Goal: Information Seeking & Learning: Find specific page/section

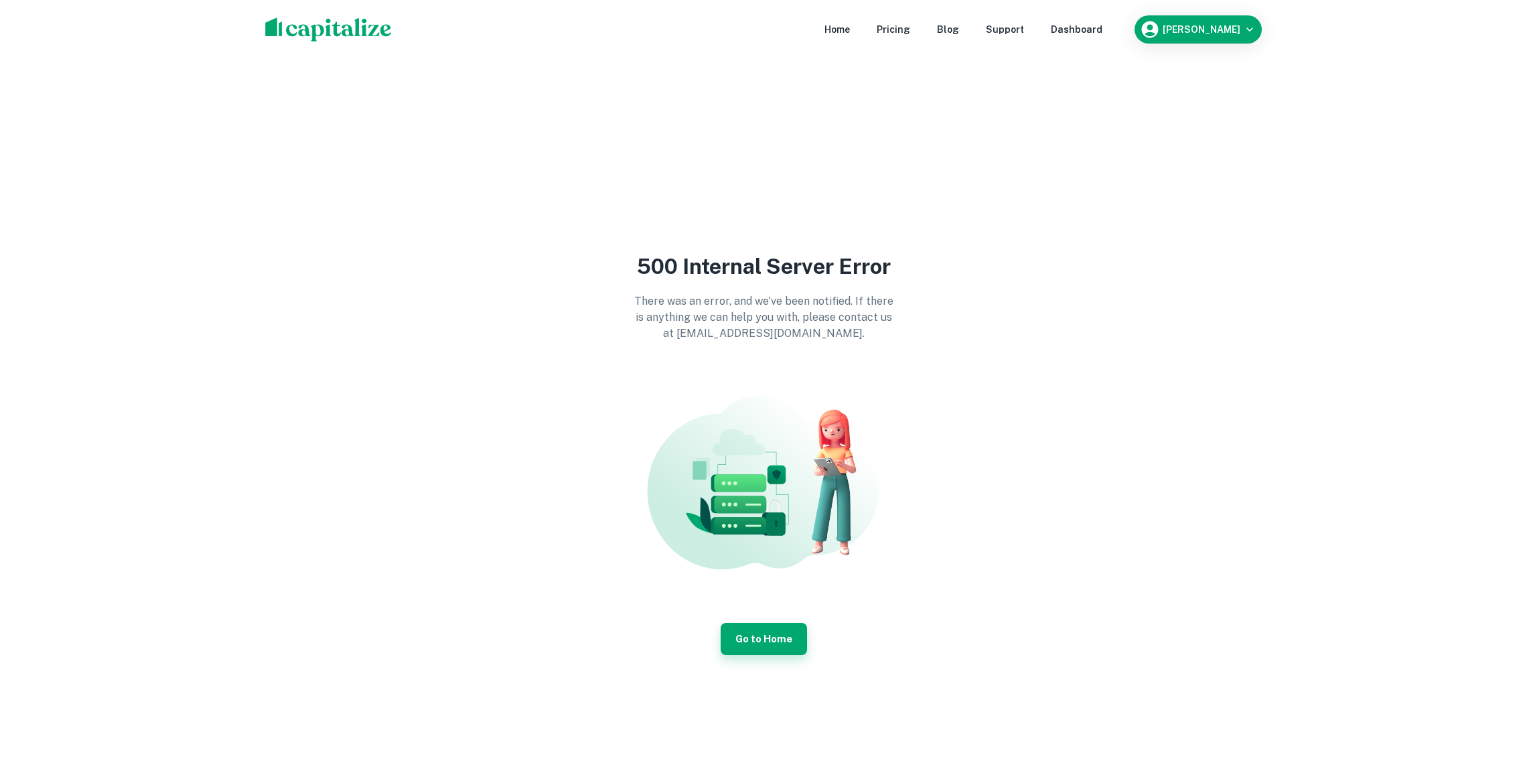
click at [765, 646] on link "Go to Home" at bounding box center [764, 639] width 86 height 32
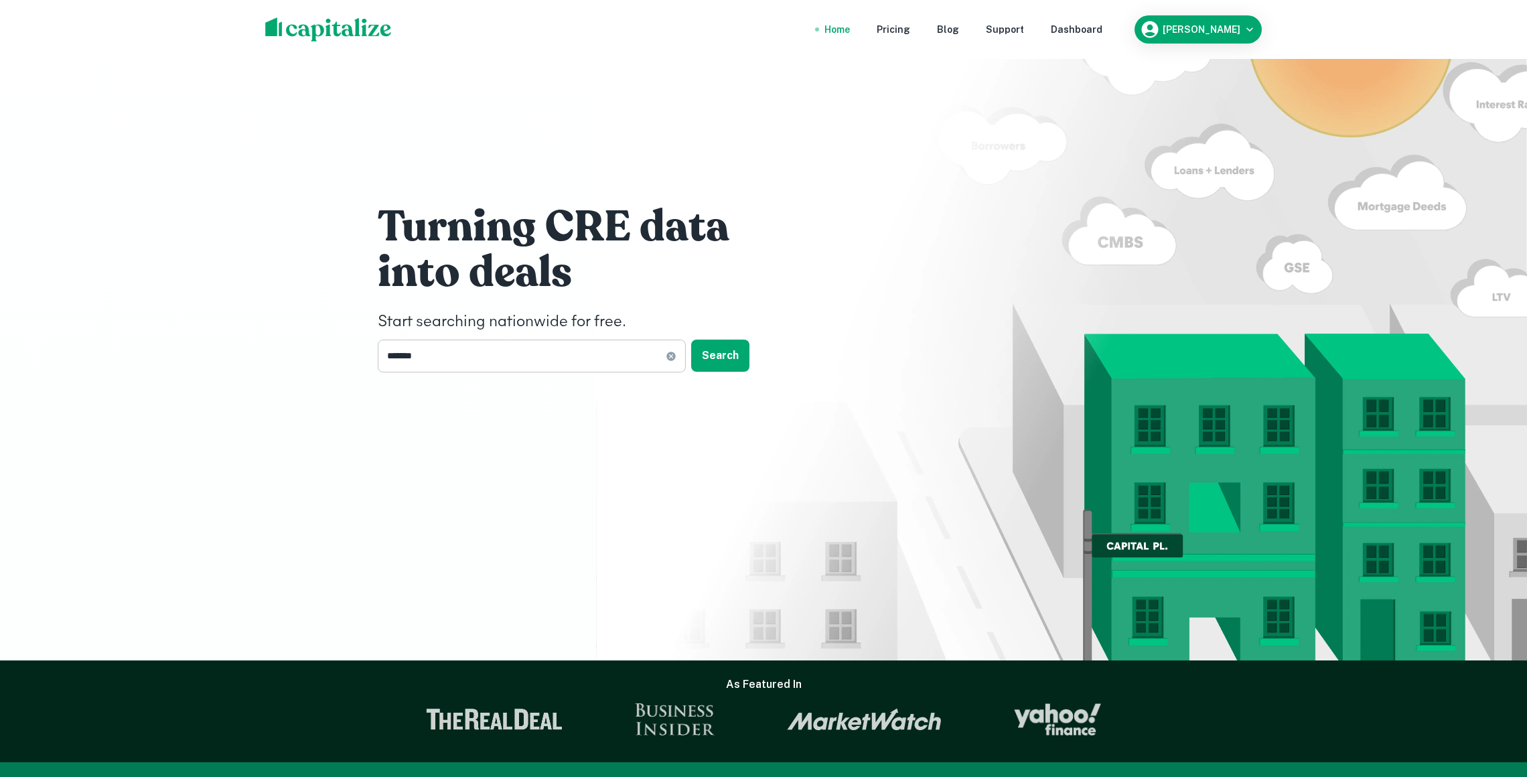
click at [627, 354] on input "*******" at bounding box center [522, 356] width 288 height 33
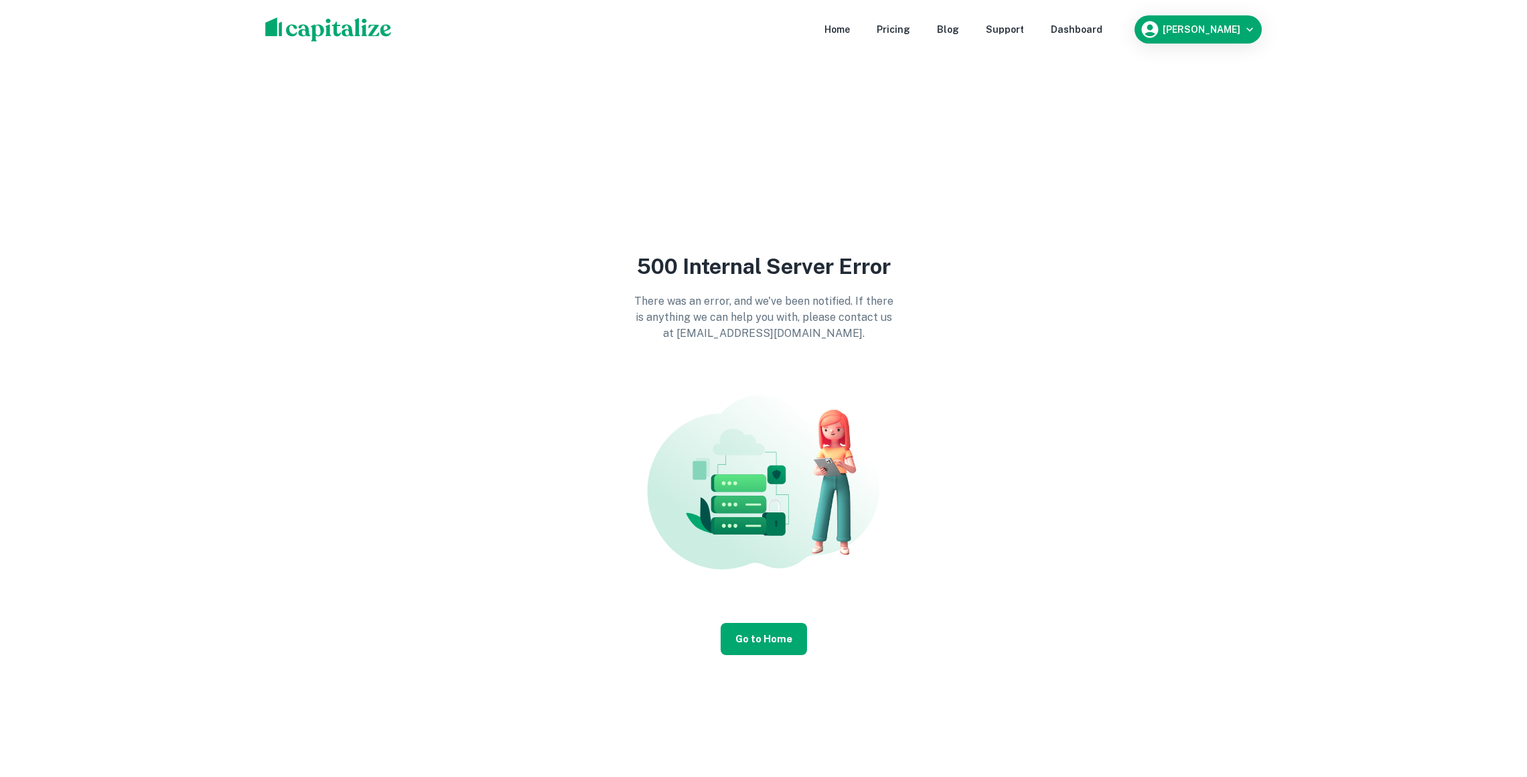
click at [1075, 15] on nav "Home Pricing Blog Support Dashboard" at bounding box center [963, 29] width 321 height 29
click at [1075, 31] on div "Dashboard" at bounding box center [1077, 29] width 52 height 15
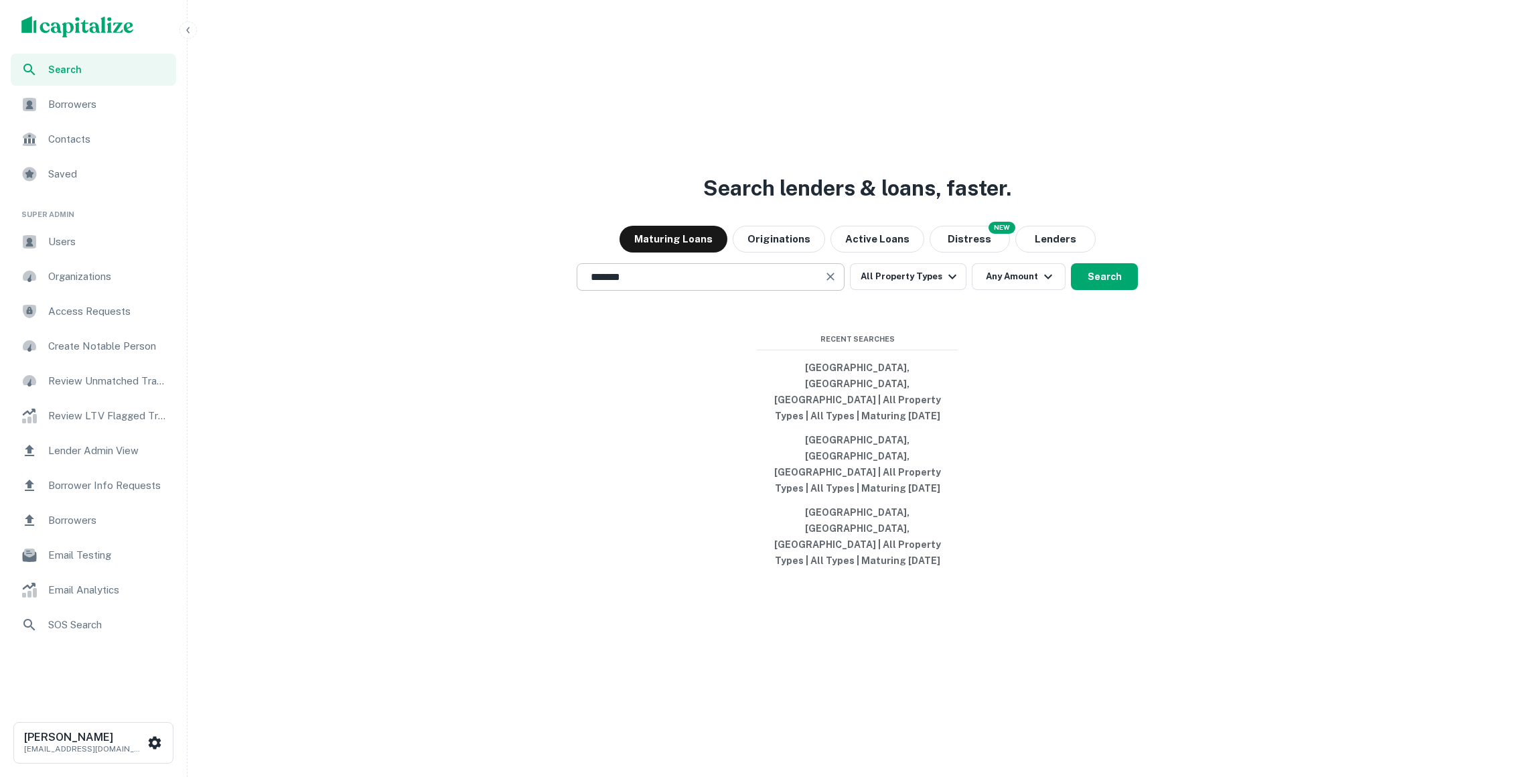
click at [754, 285] on input "*******" at bounding box center [701, 276] width 236 height 15
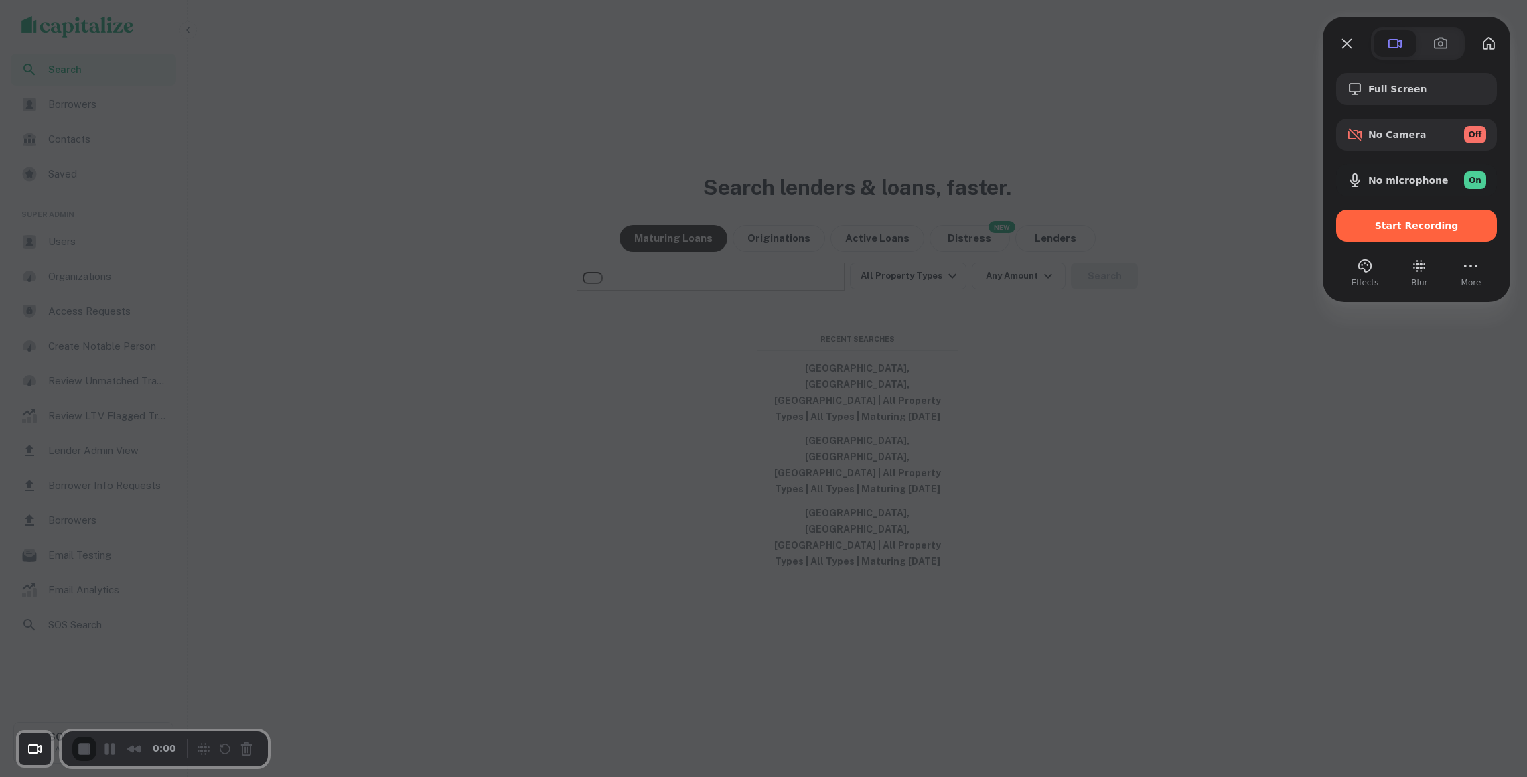
click at [1376, 209] on div "Full Screen No Camera Off No microphone On Start Recording" at bounding box center [1416, 157] width 161 height 169
click at [1370, 220] on span "Start Recording" at bounding box center [1416, 225] width 139 height 11
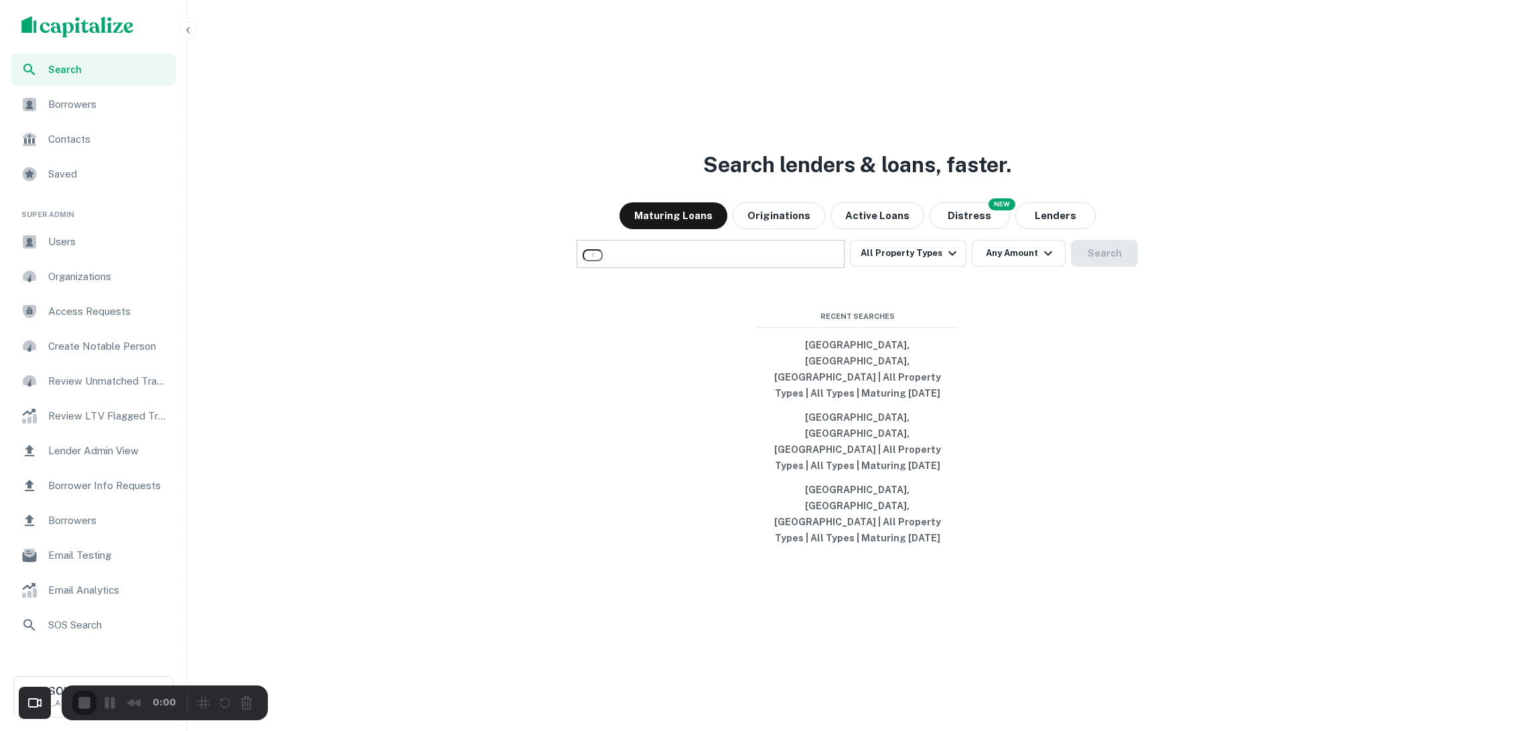
click at [603, 261] on input "text" at bounding box center [593, 255] width 20 height 12
type input "*******"
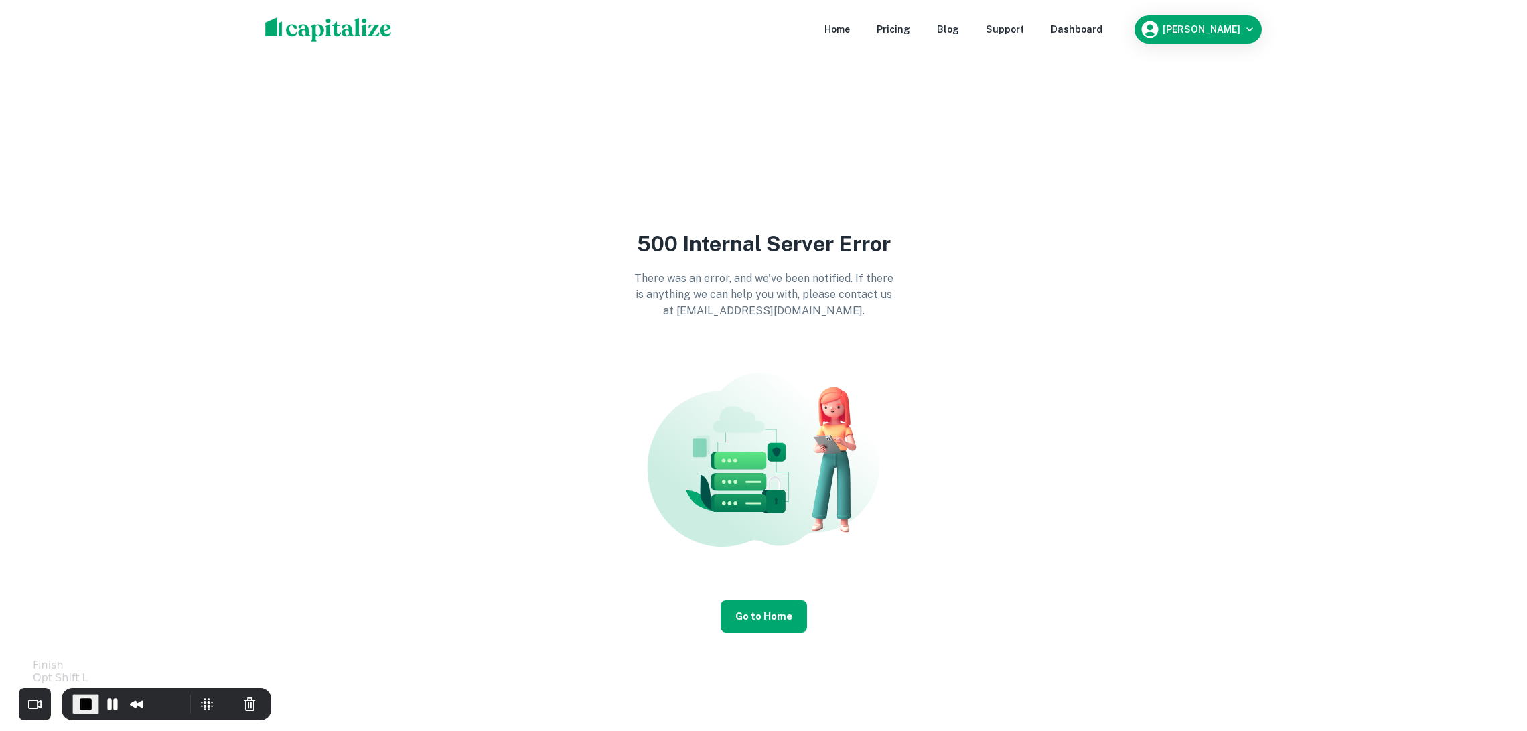
click at [79, 709] on span "End Recording" at bounding box center [86, 704] width 16 height 16
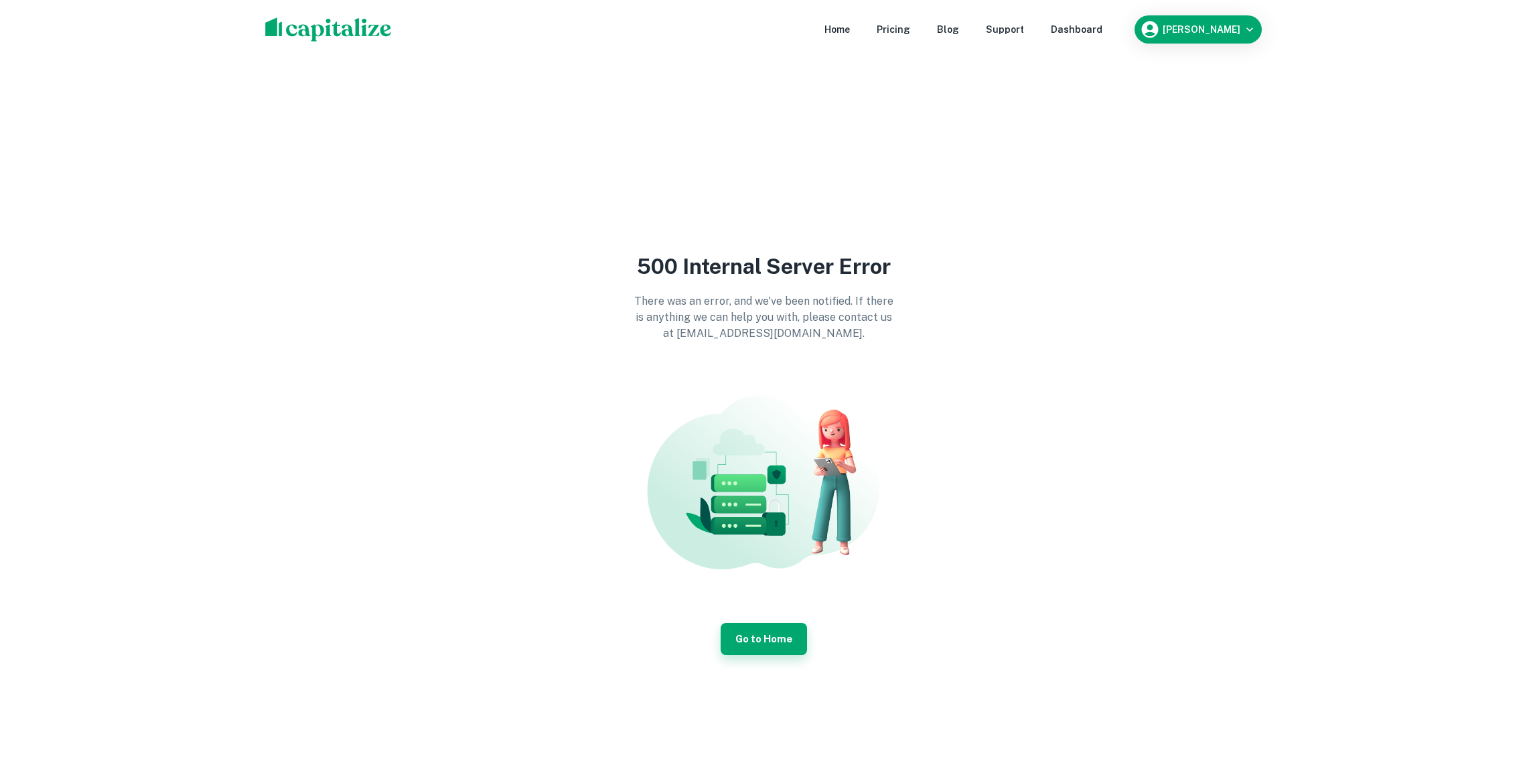
click at [765, 648] on link "Go to Home" at bounding box center [764, 639] width 86 height 32
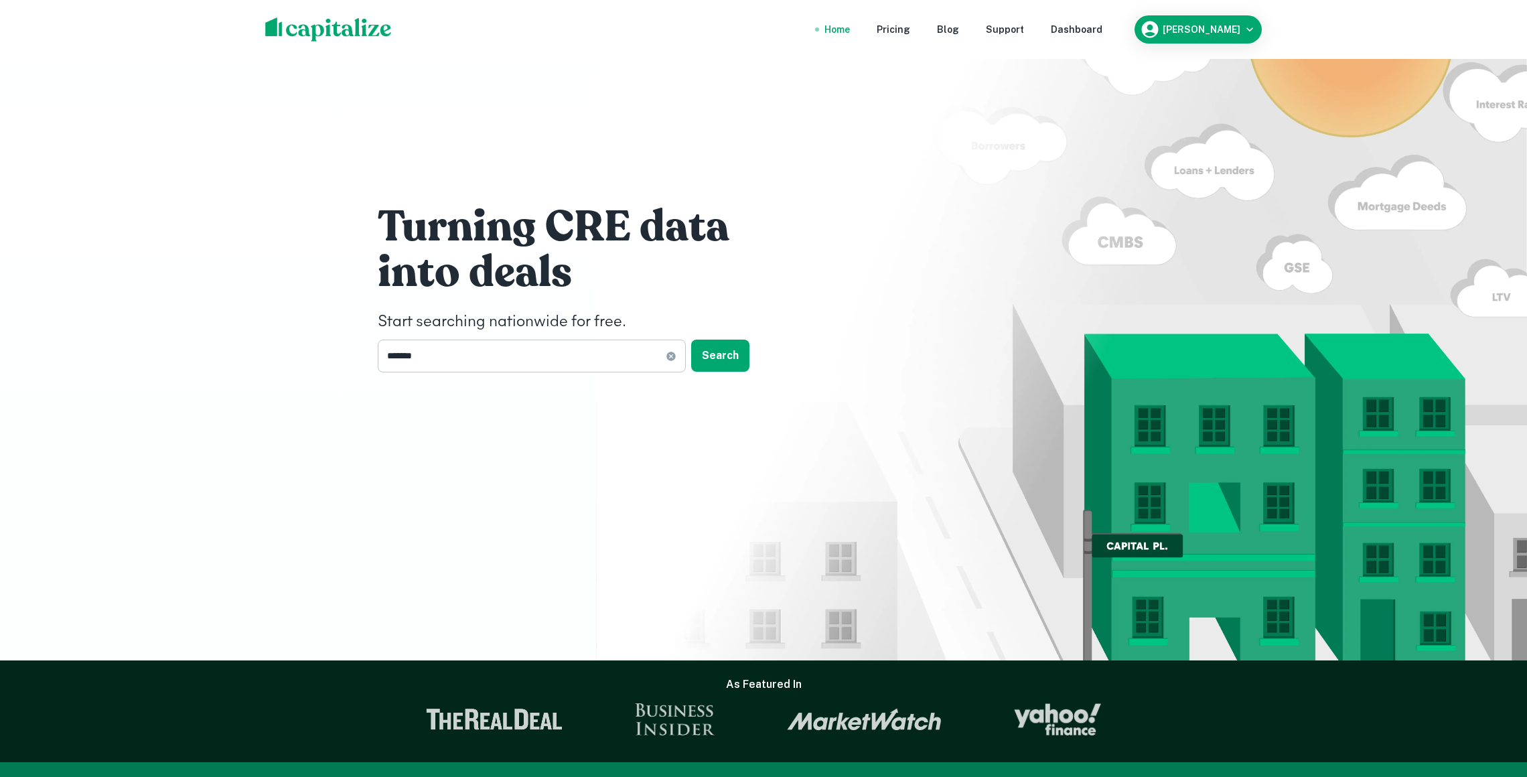
click at [582, 350] on input "*******" at bounding box center [522, 356] width 288 height 33
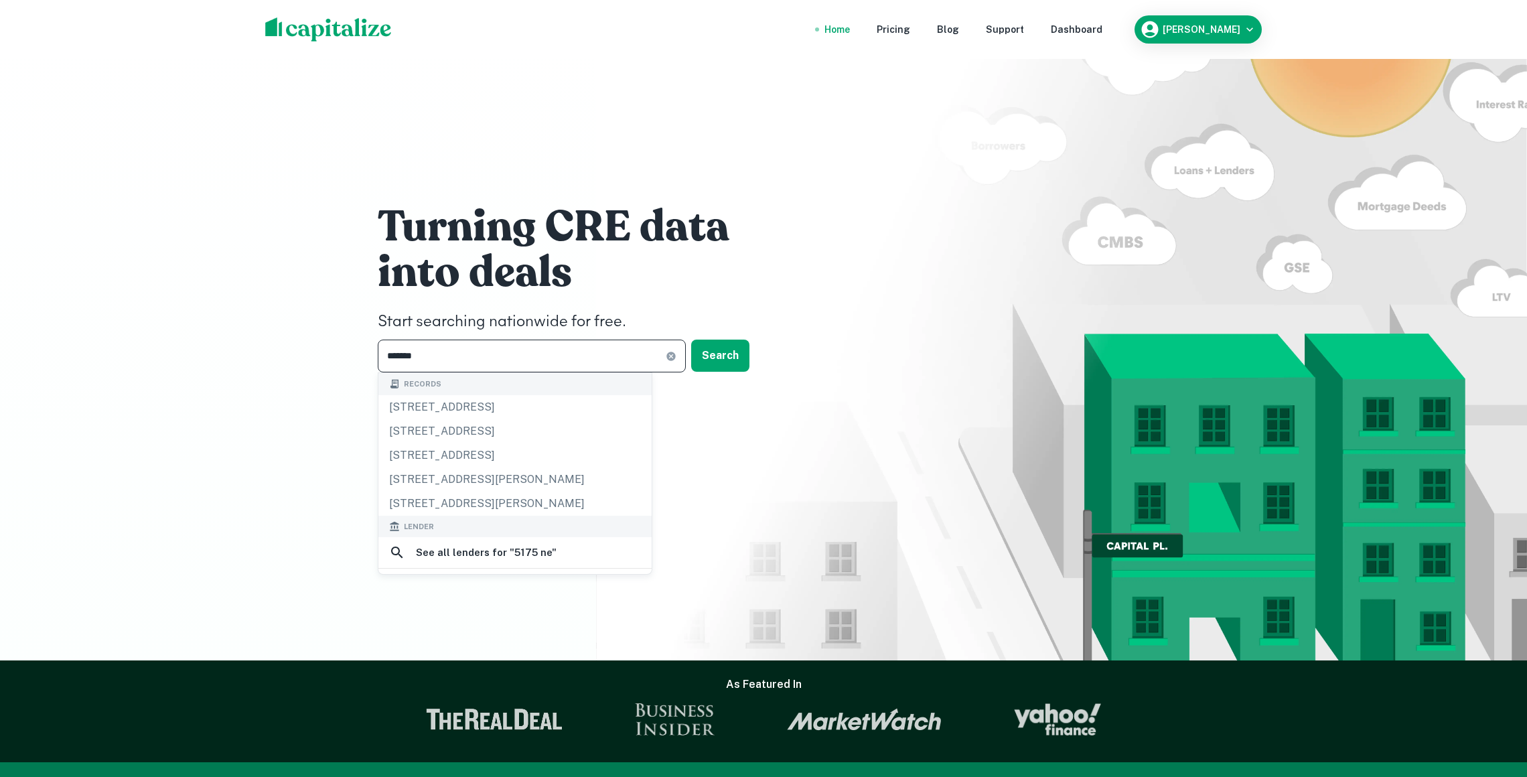
click at [582, 350] on input "*******" at bounding box center [522, 356] width 288 height 33
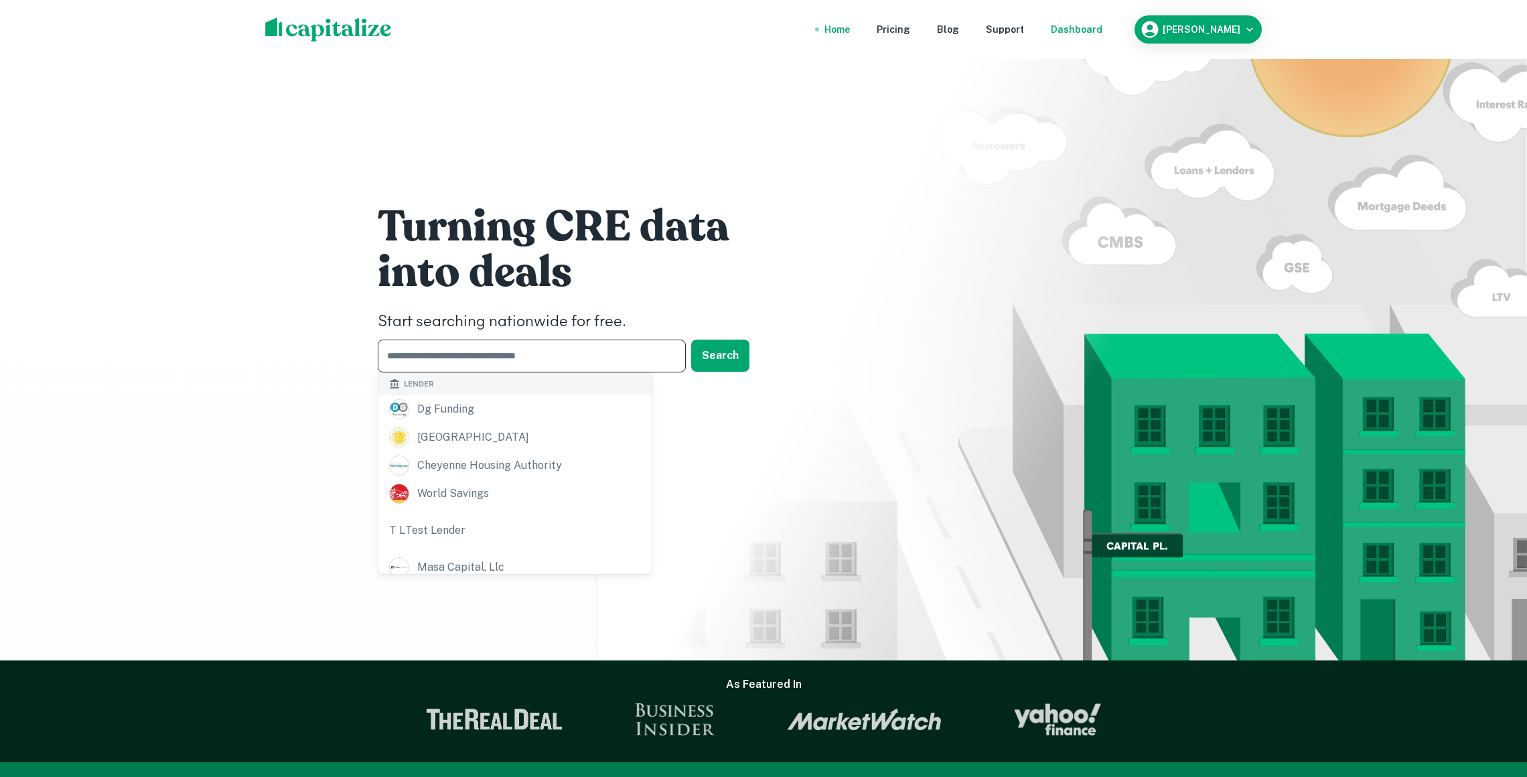
click at [1096, 33] on div "Dashboard" at bounding box center [1077, 29] width 52 height 15
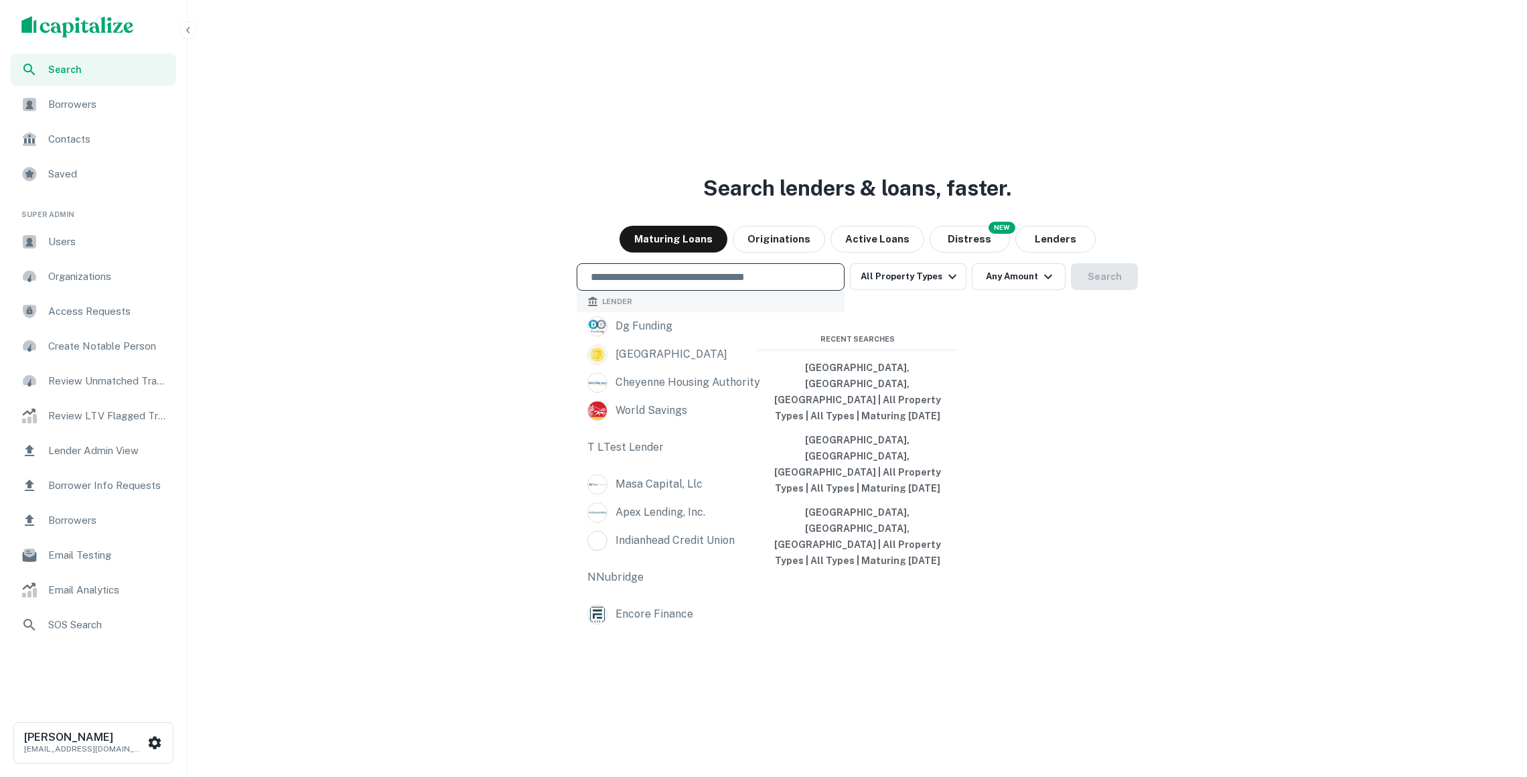
click at [633, 285] on input "text" at bounding box center [711, 276] width 256 height 15
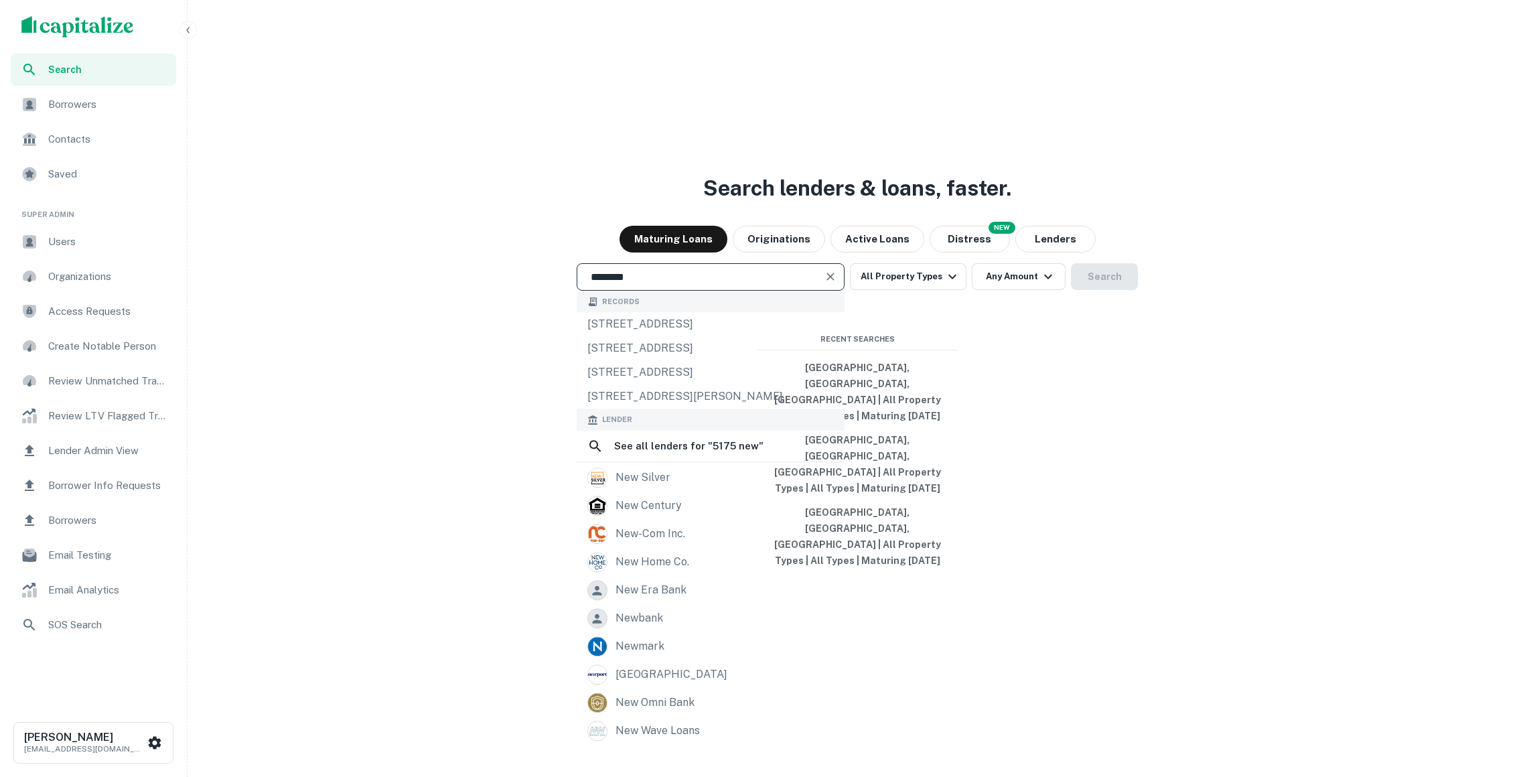
type input "*******"
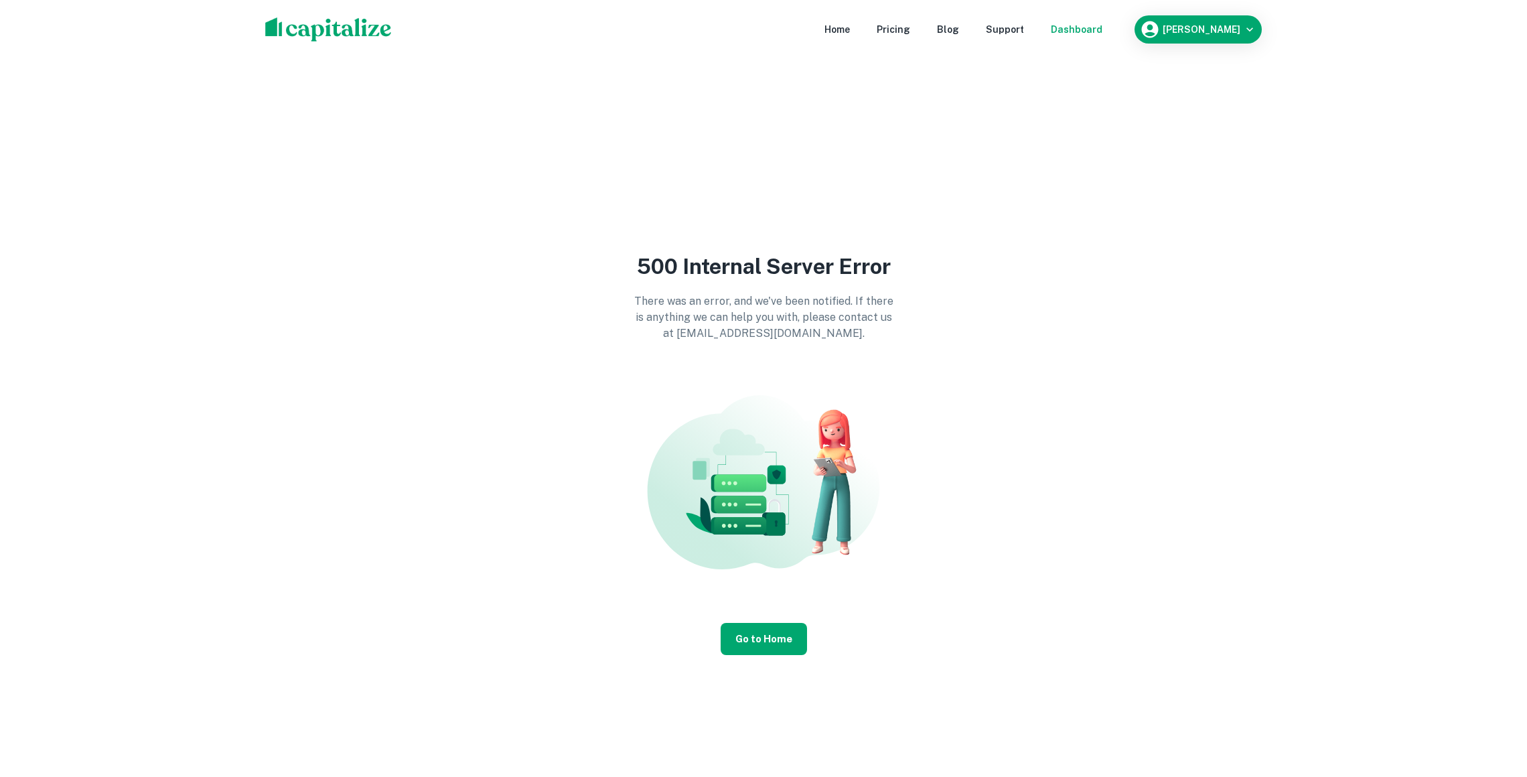
click at [1084, 32] on div "Dashboard" at bounding box center [1077, 29] width 52 height 15
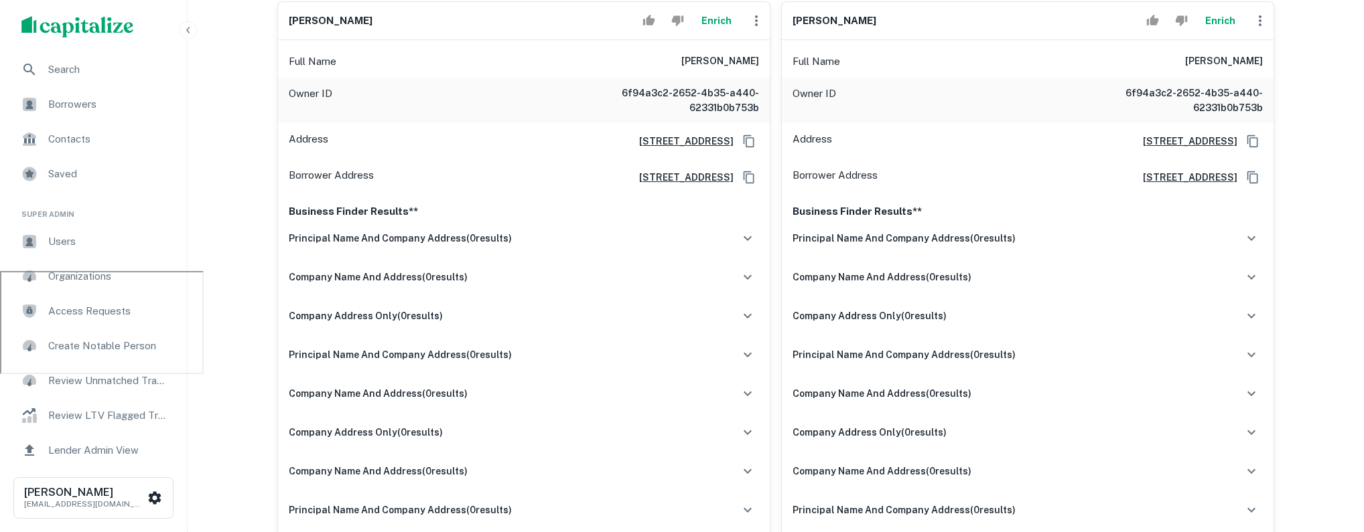
scroll to position [375, 0]
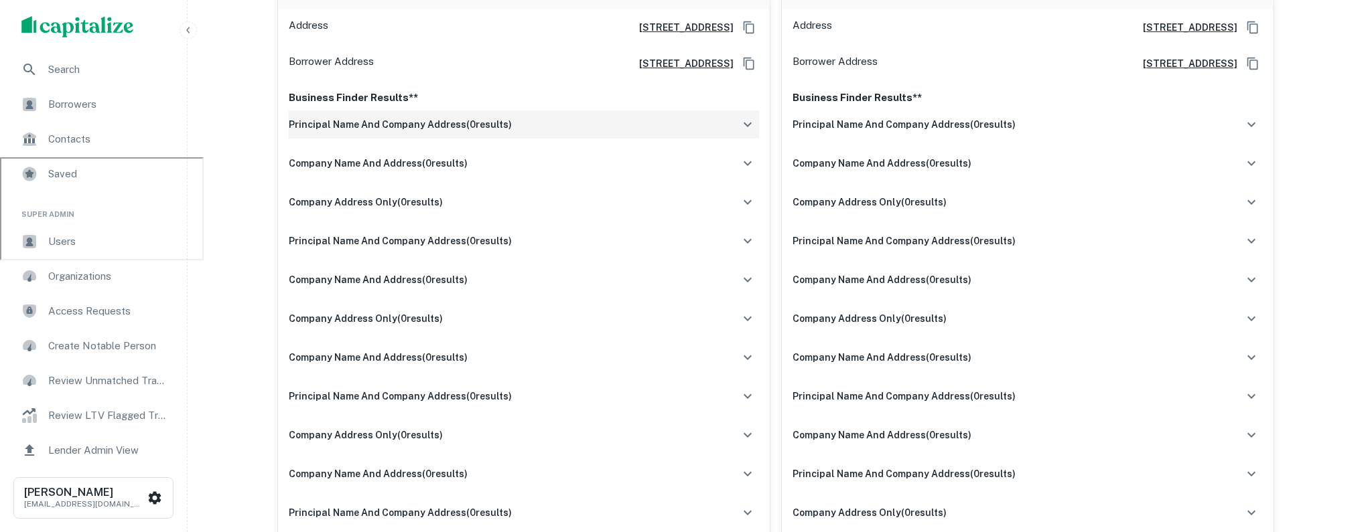
click at [727, 128] on div "principal name and company address ( 0 results)" at bounding box center [524, 125] width 470 height 28
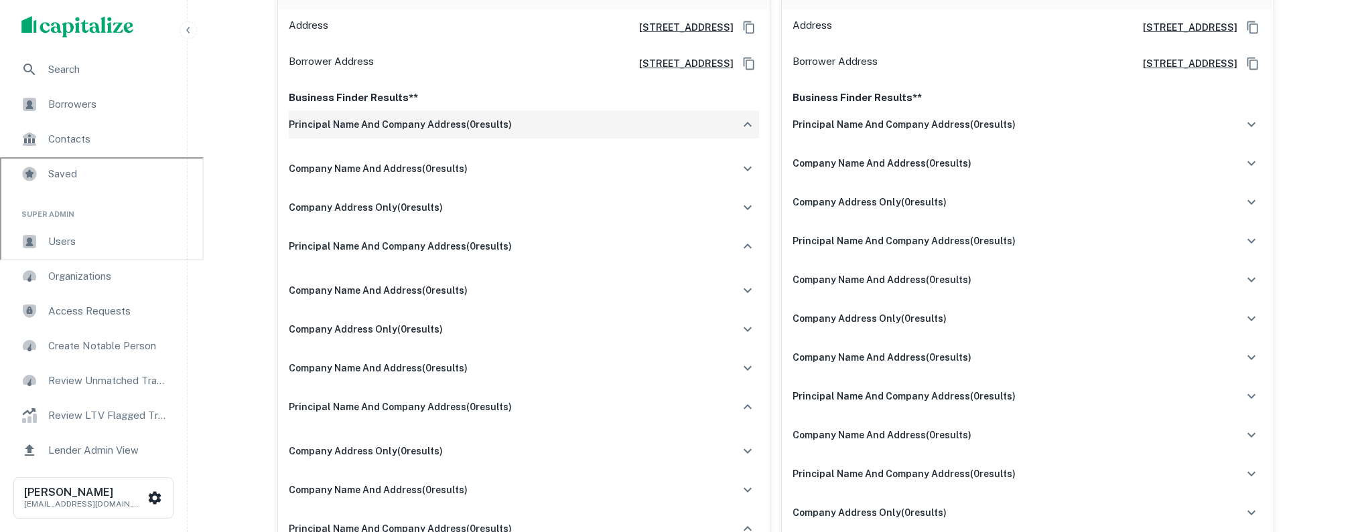
click at [727, 128] on div "principal name and company address ( 0 results)" at bounding box center [524, 125] width 470 height 28
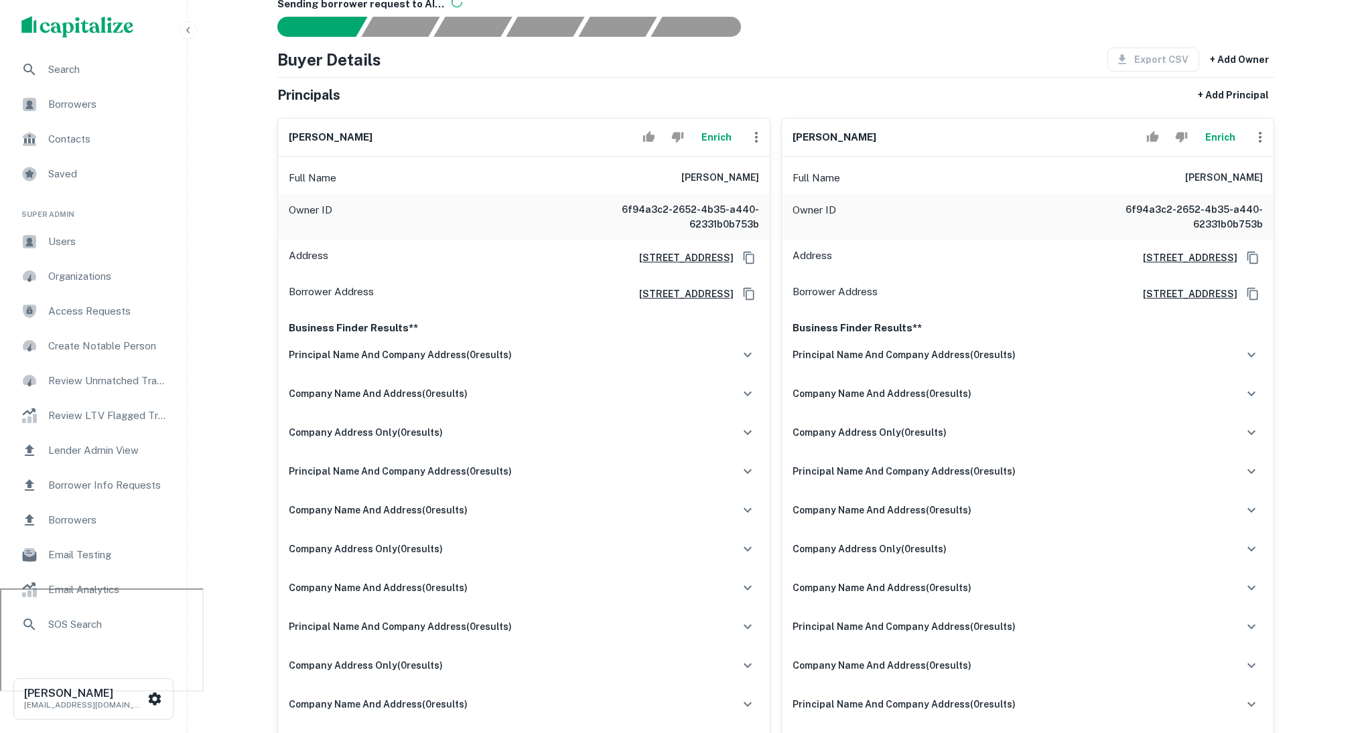
scroll to position [0, 0]
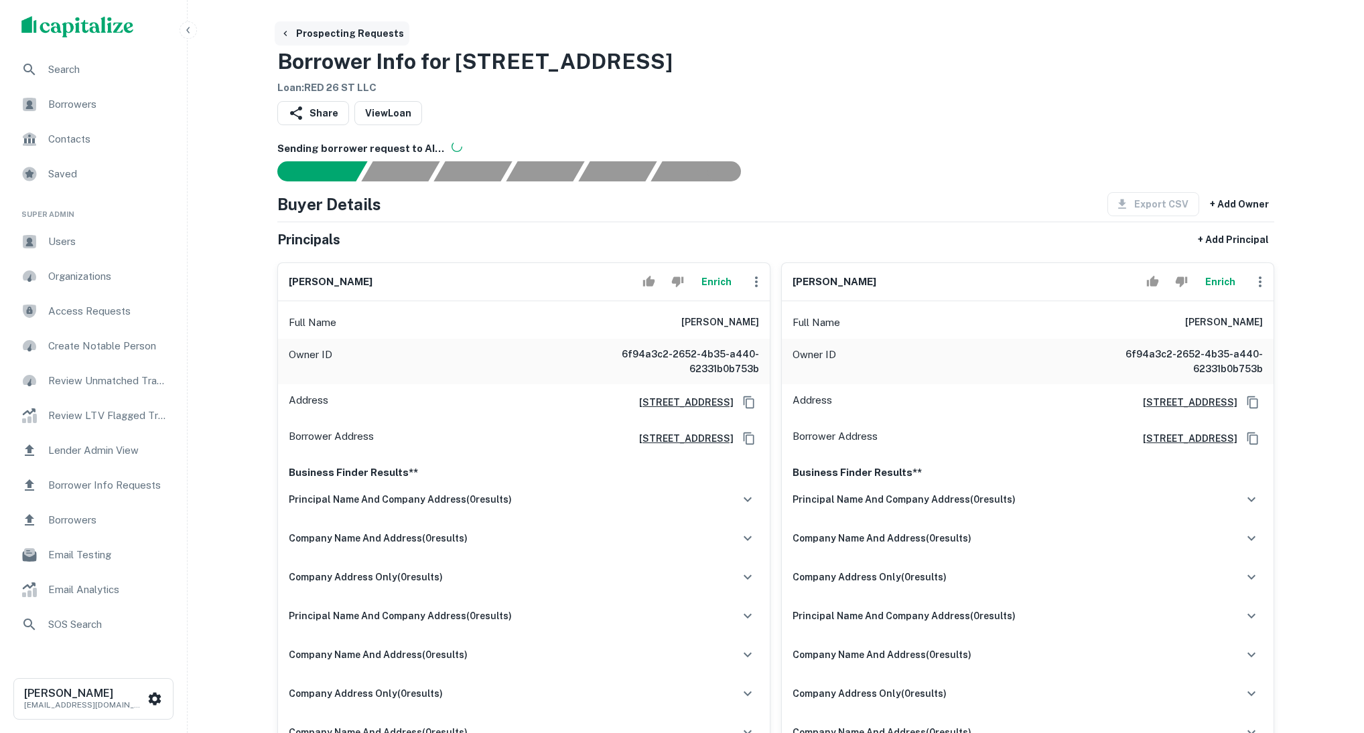
click at [338, 38] on button "Prospecting Requests" at bounding box center [342, 33] width 135 height 24
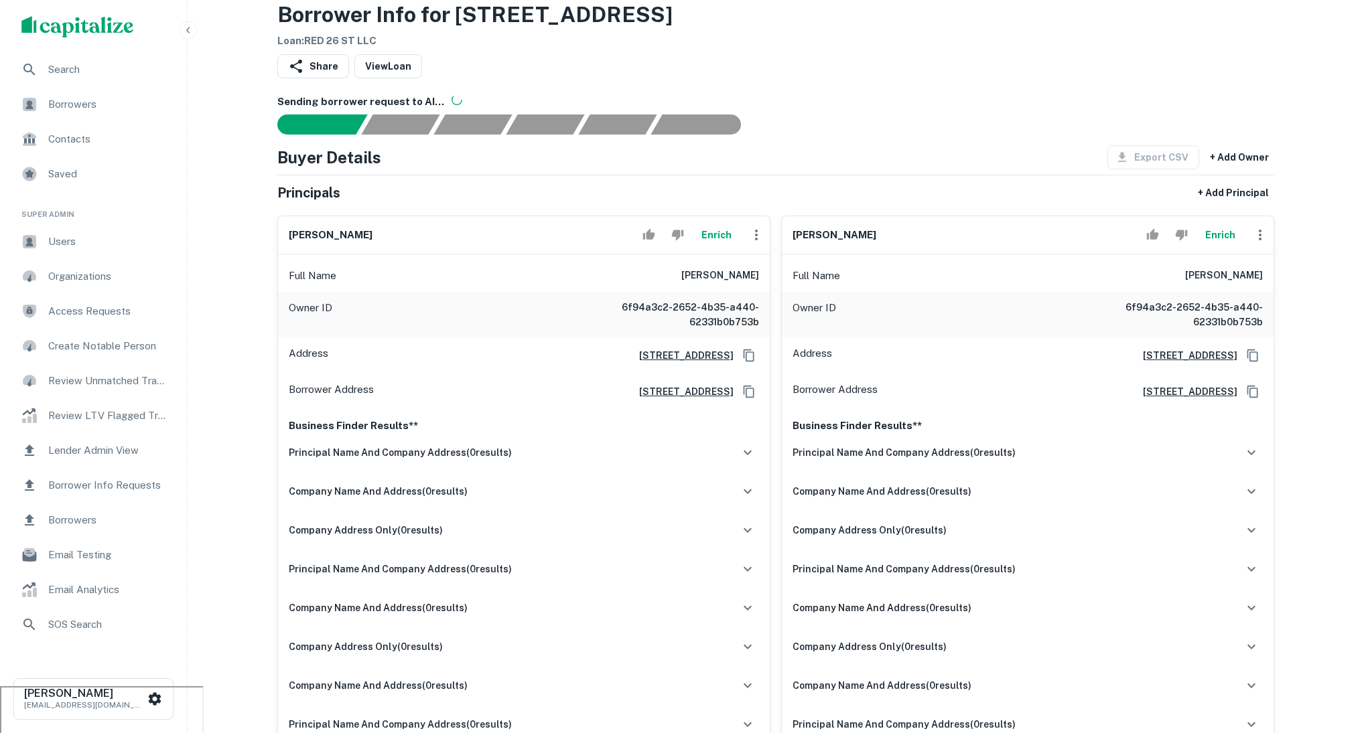
scroll to position [49, 0]
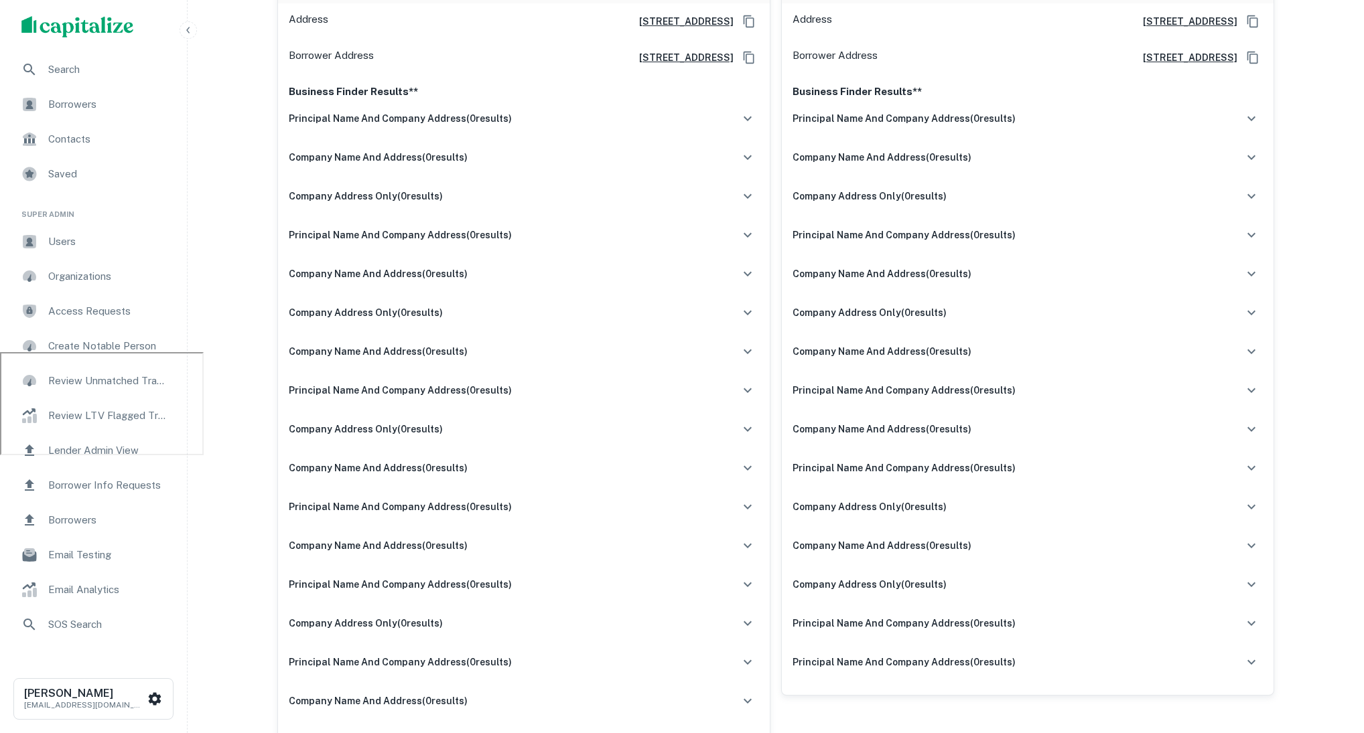
scroll to position [279, 0]
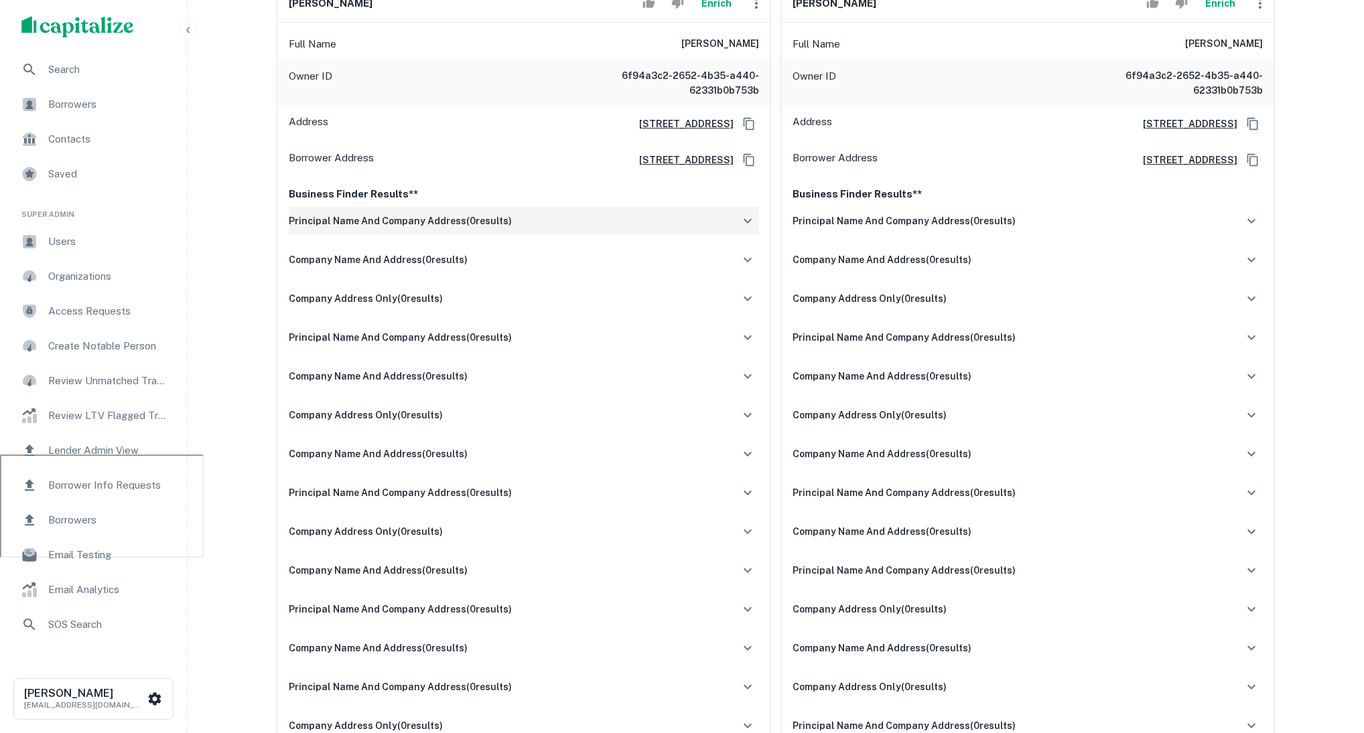
click at [752, 220] on icon "button" at bounding box center [747, 221] width 16 height 16
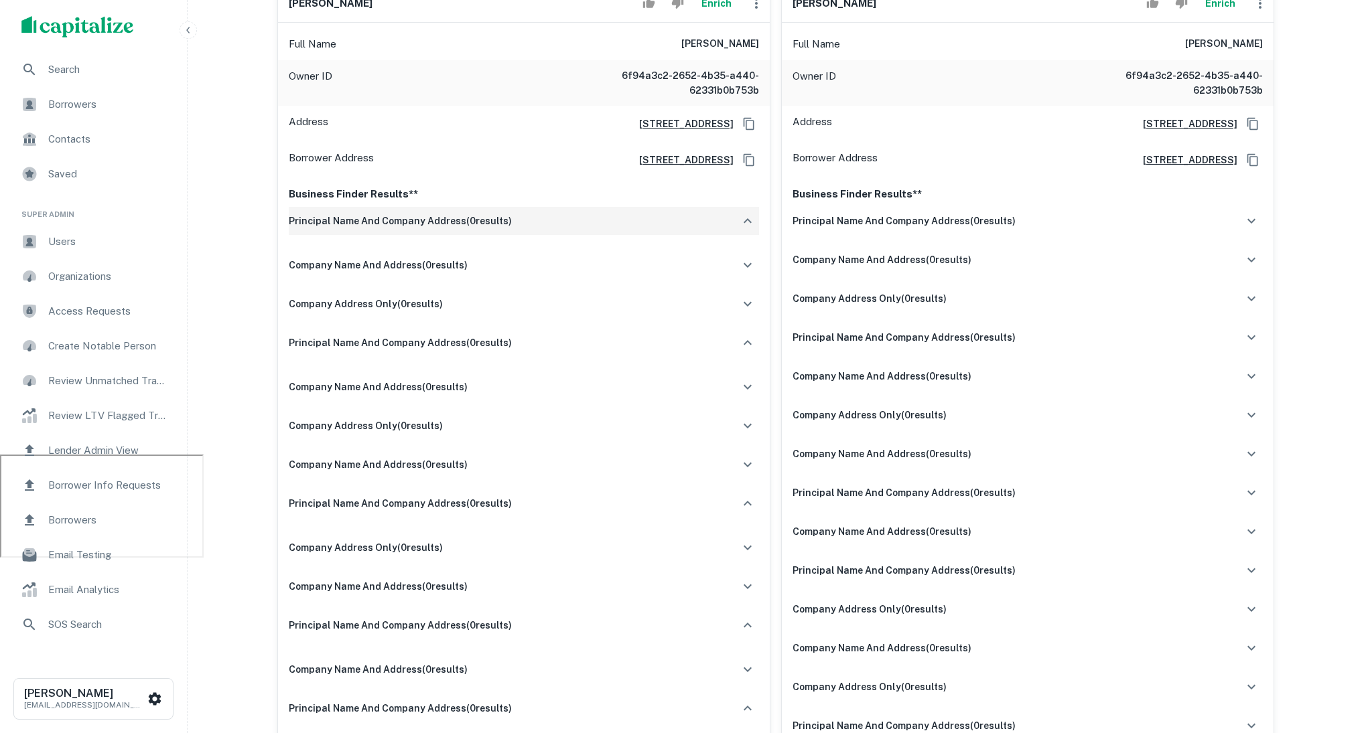
click at [752, 220] on icon "button" at bounding box center [747, 221] width 16 height 16
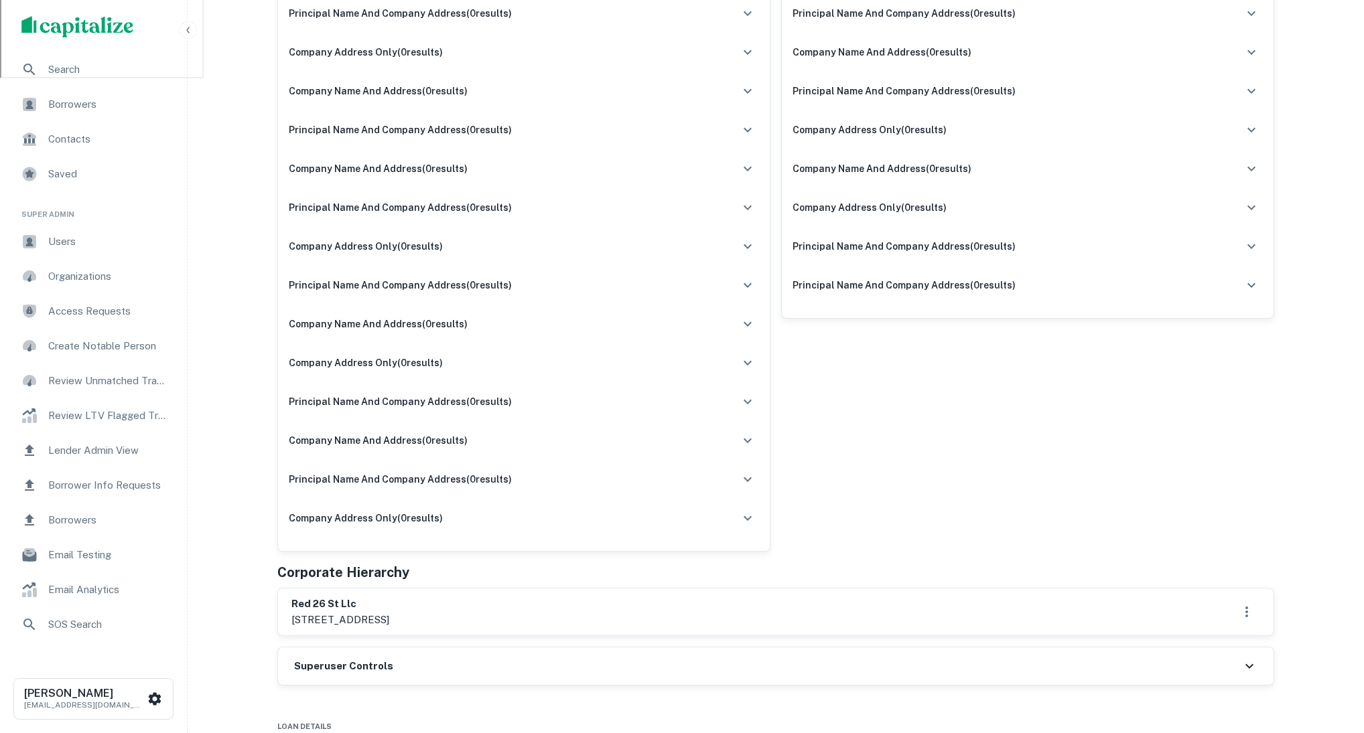
scroll to position [0, 0]
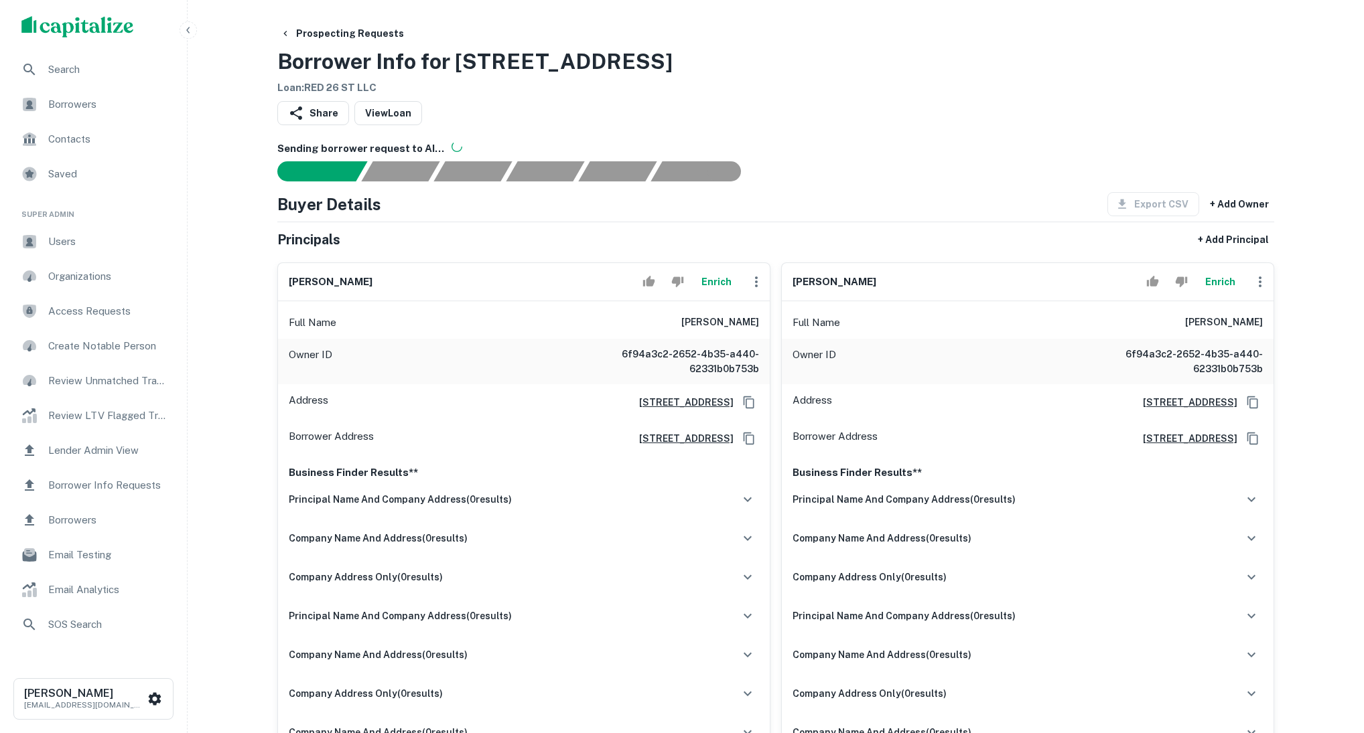
click at [127, 75] on span "Search" at bounding box center [108, 70] width 120 height 16
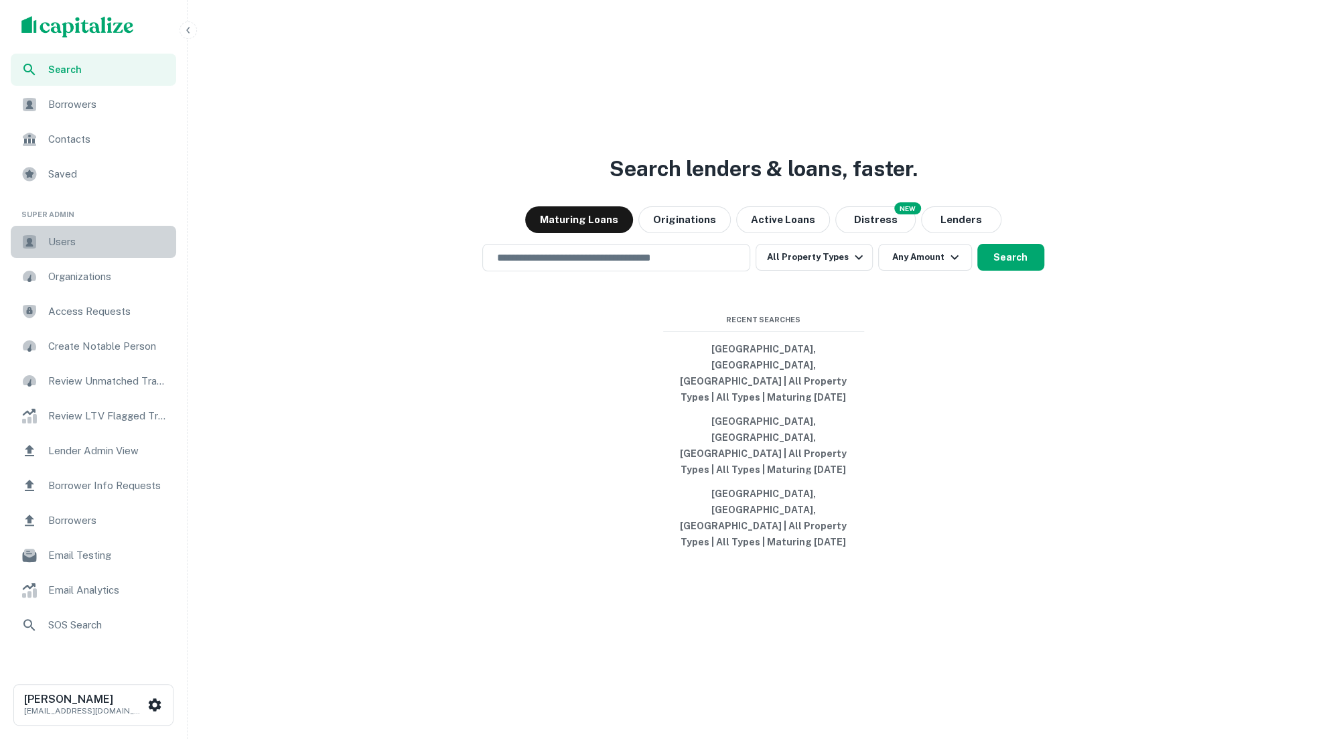
click at [119, 241] on span "Users" at bounding box center [108, 242] width 120 height 16
click at [879, 233] on button "Distress" at bounding box center [875, 219] width 80 height 27
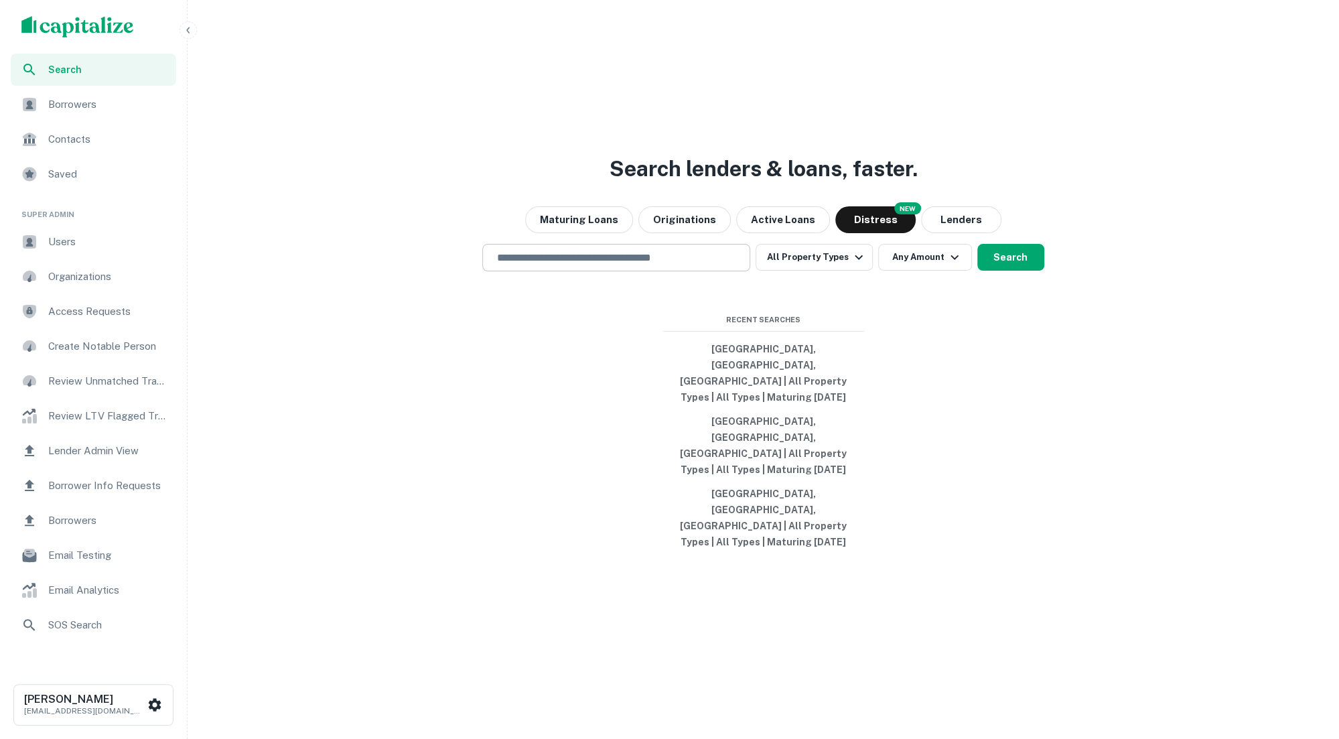
click at [707, 265] on input "text" at bounding box center [616, 257] width 256 height 15
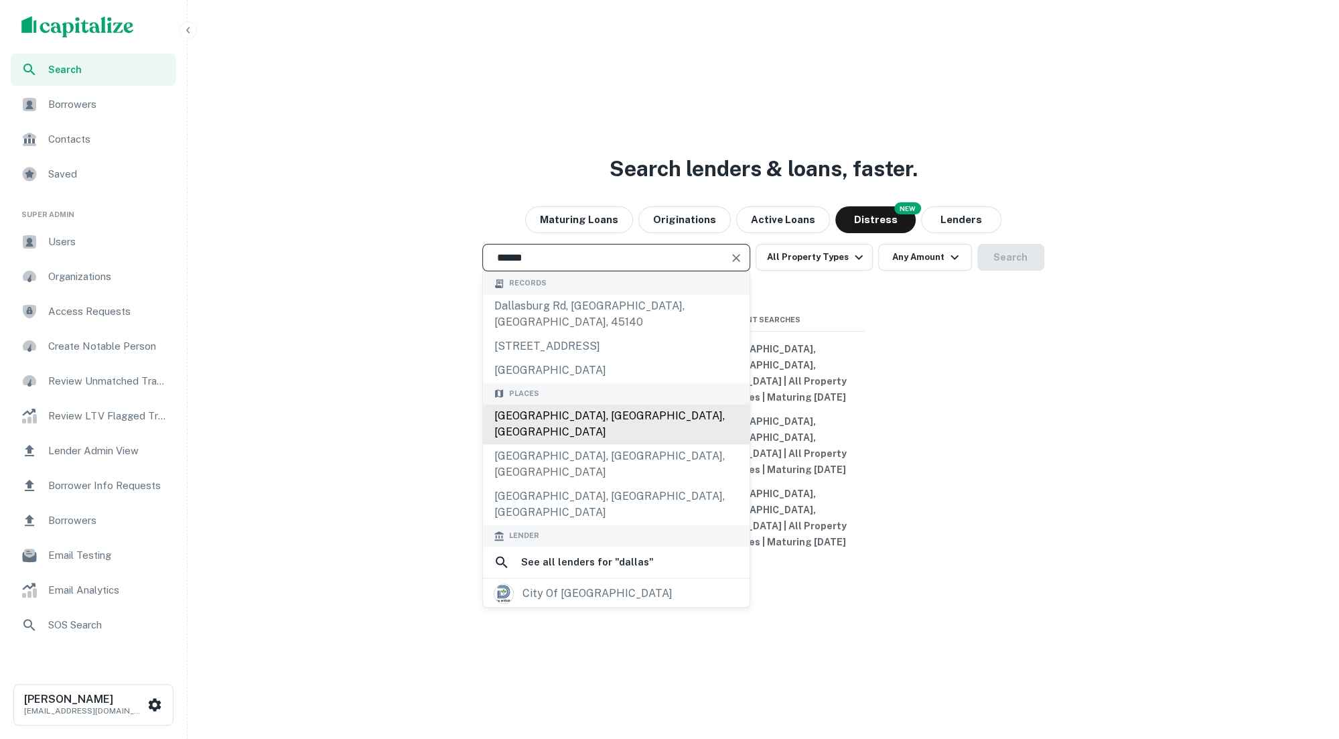
click at [571, 445] on div "Dallas, TX, USA" at bounding box center [616, 425] width 267 height 40
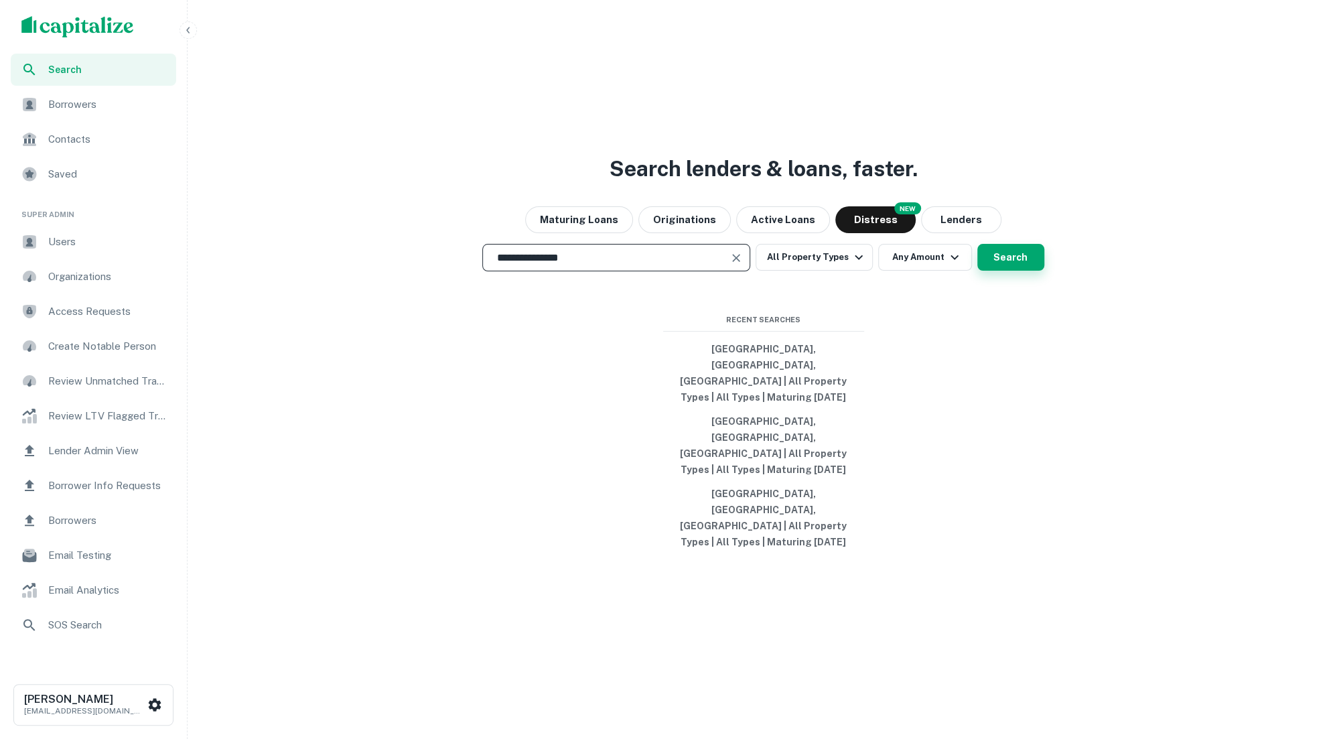
type input "**********"
click at [1021, 271] on button "Search" at bounding box center [1010, 257] width 67 height 27
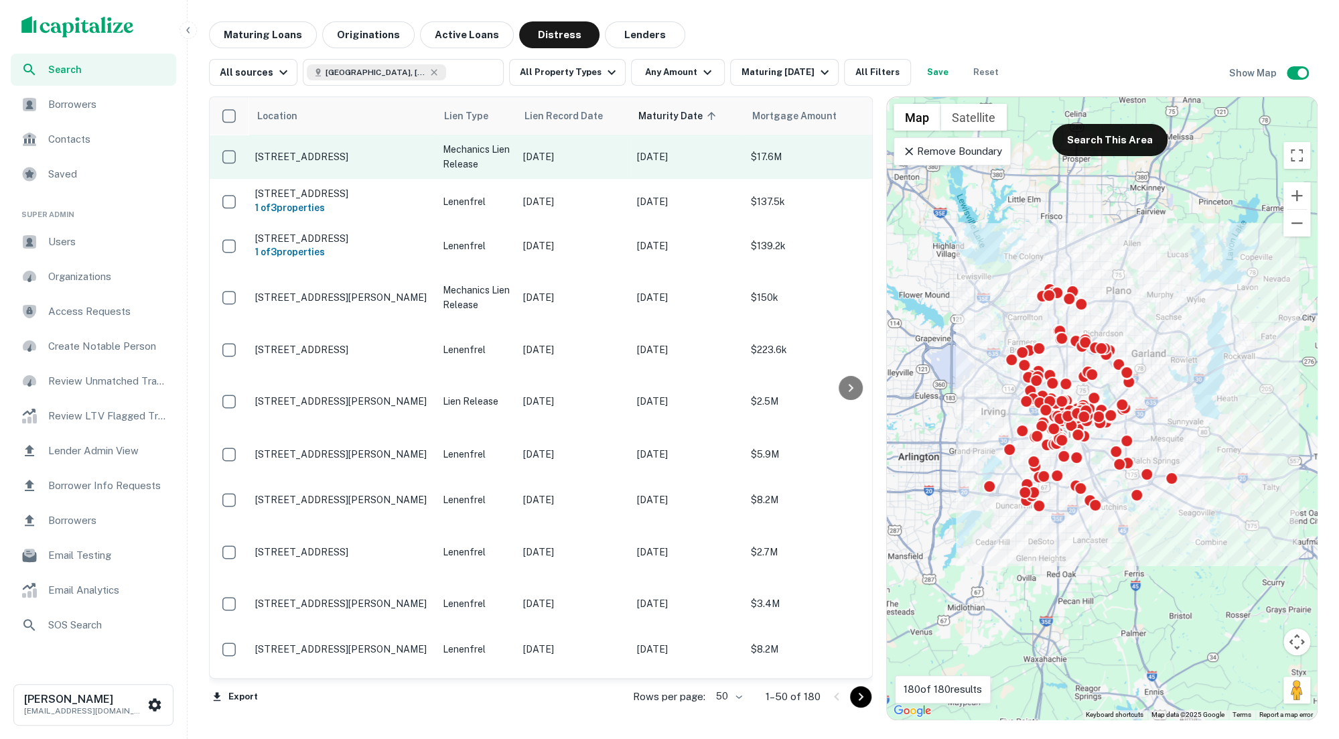
click at [390, 153] on p "6466 Ridgecrest Rd Dallas, TX75231" at bounding box center [342, 157] width 174 height 12
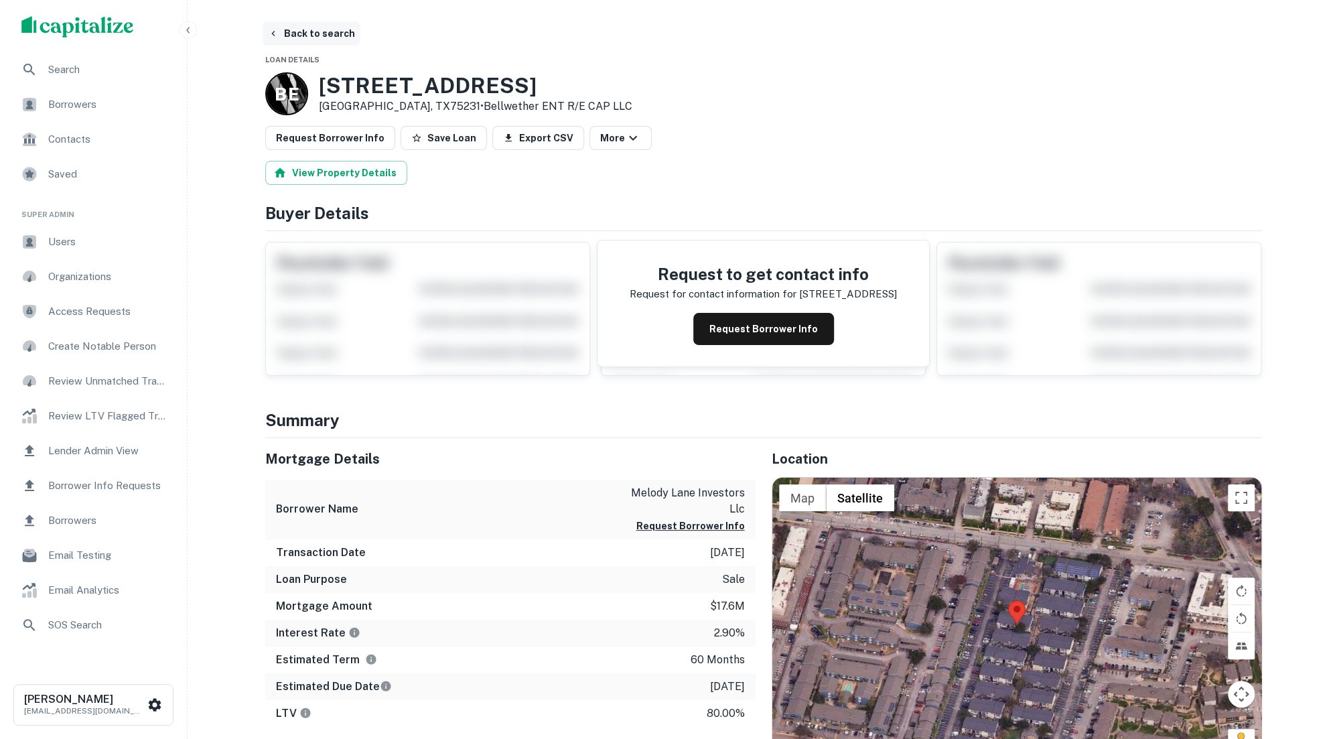
click at [317, 25] on button "Back to search" at bounding box center [312, 33] width 98 height 24
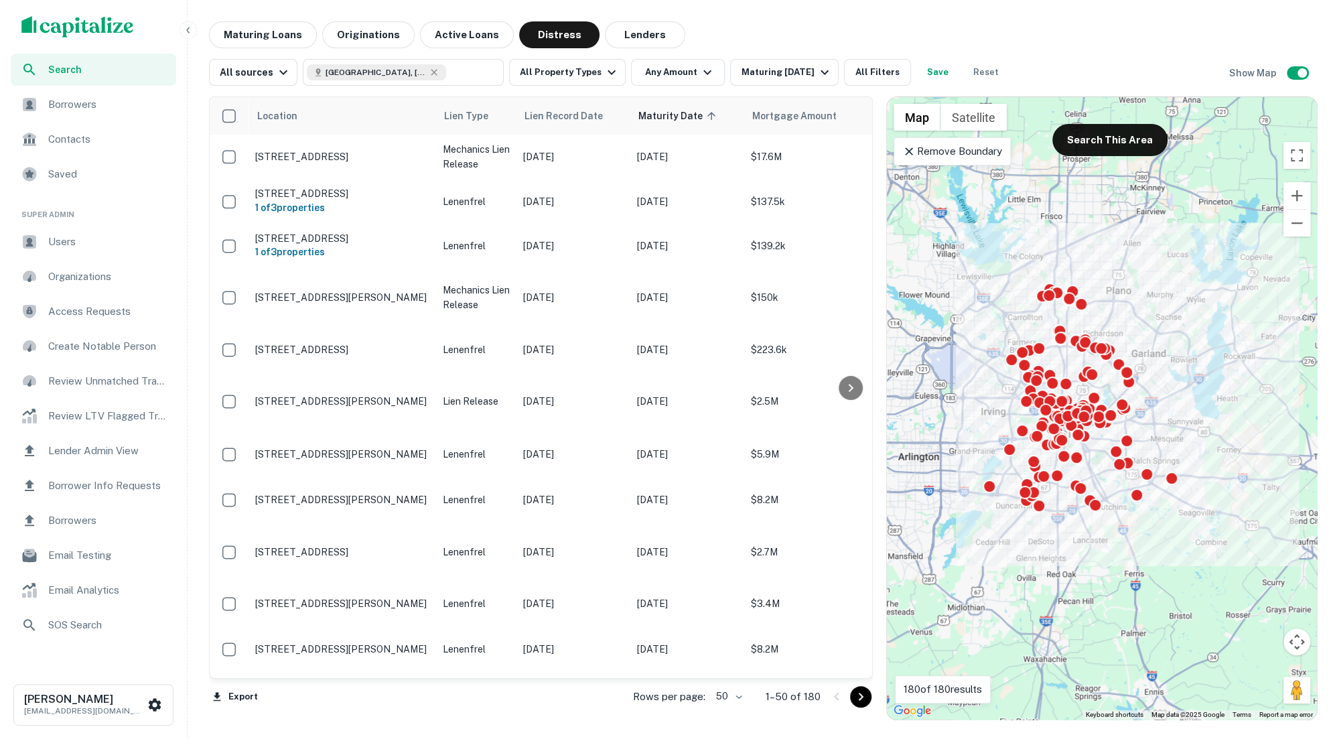
click at [94, 244] on span "Users" at bounding box center [108, 242] width 120 height 16
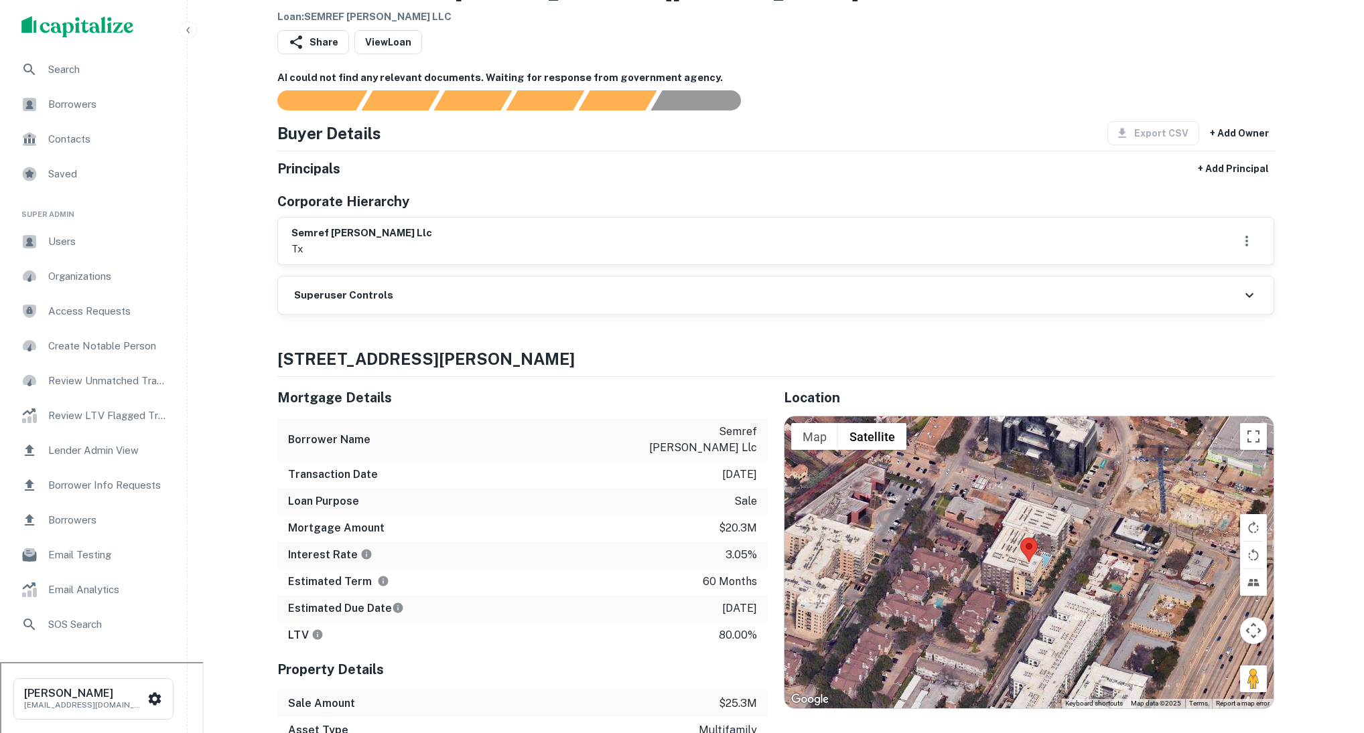
scroll to position [91, 0]
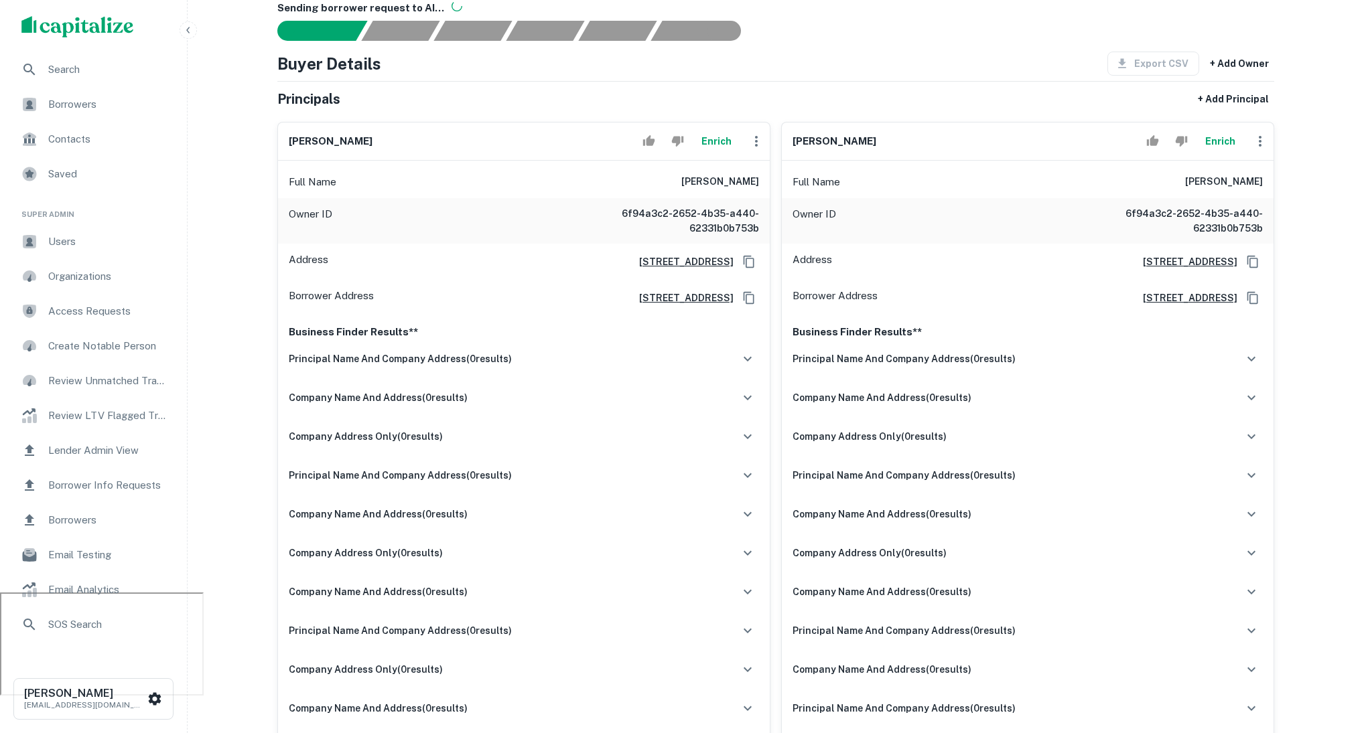
scroll to position [145, 0]
